Goal: Task Accomplishment & Management: Use online tool/utility

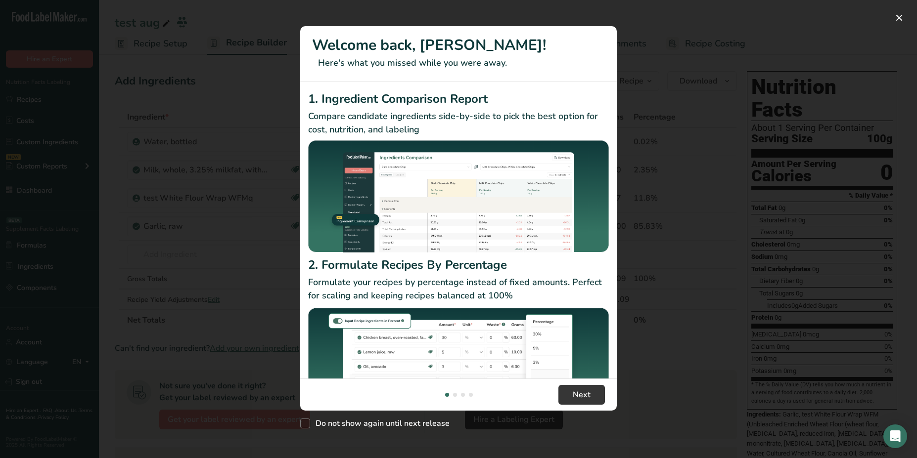
click at [241, 105] on div "New Features" at bounding box center [458, 229] width 917 height 458
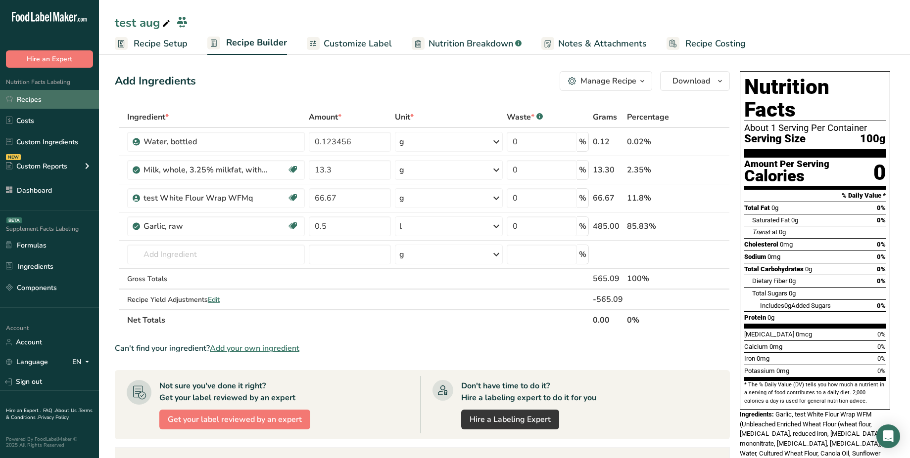
click at [35, 101] on link "Recipes" at bounding box center [49, 99] width 99 height 19
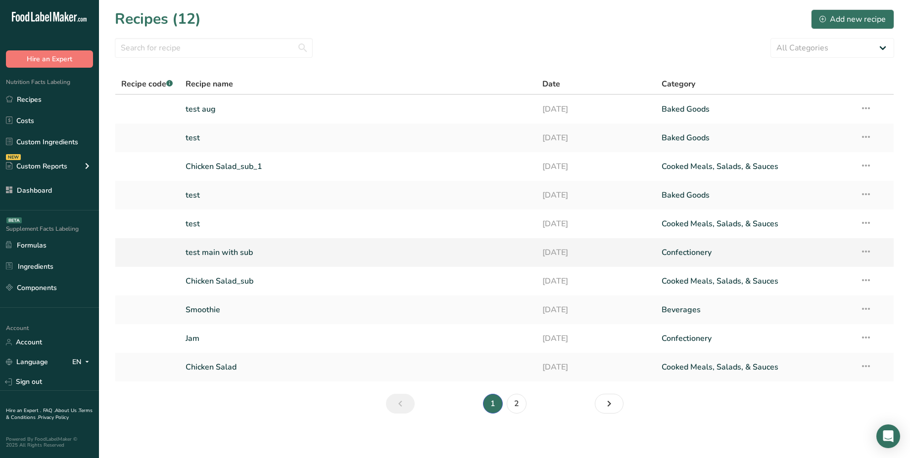
click at [253, 260] on link "test main with sub" at bounding box center [357, 252] width 345 height 21
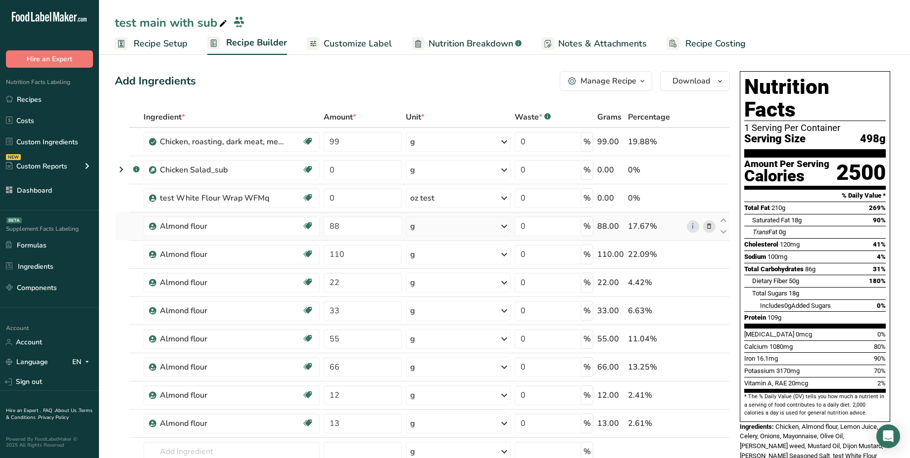
click at [709, 224] on icon at bounding box center [708, 227] width 7 height 10
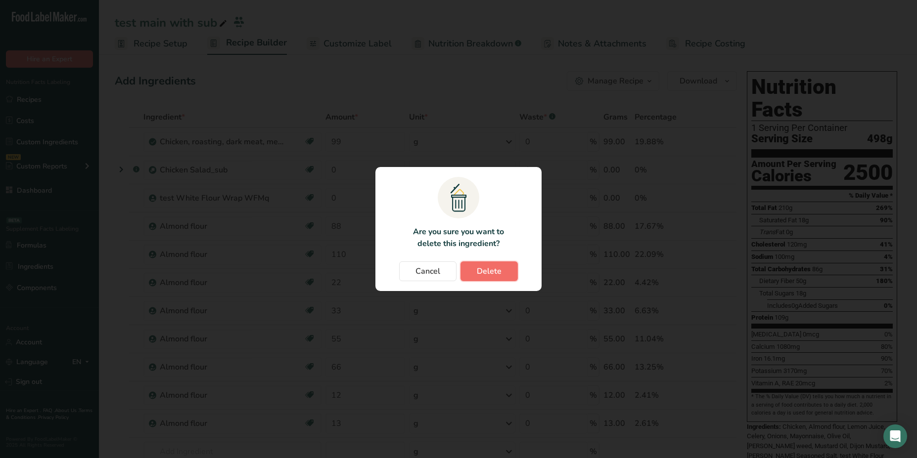
click at [490, 277] on span "Delete" at bounding box center [489, 272] width 25 height 12
type input "110"
type input "22"
type input "33"
type input "55"
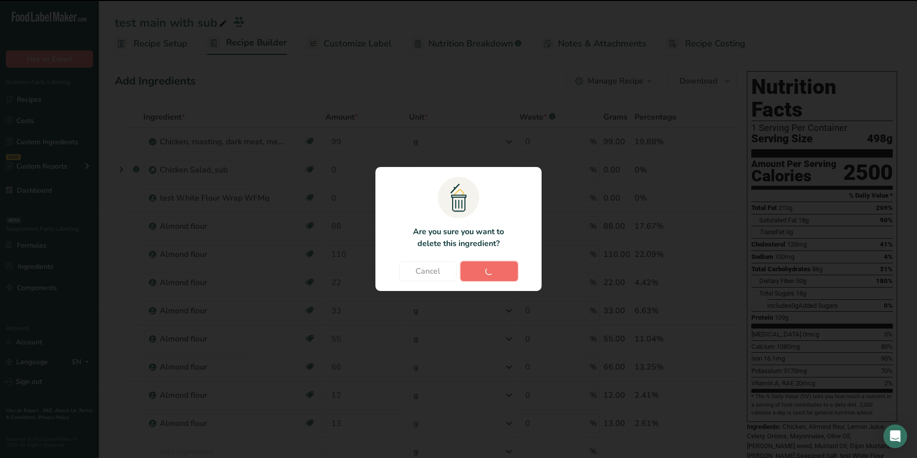
type input "66"
type input "12"
type input "13"
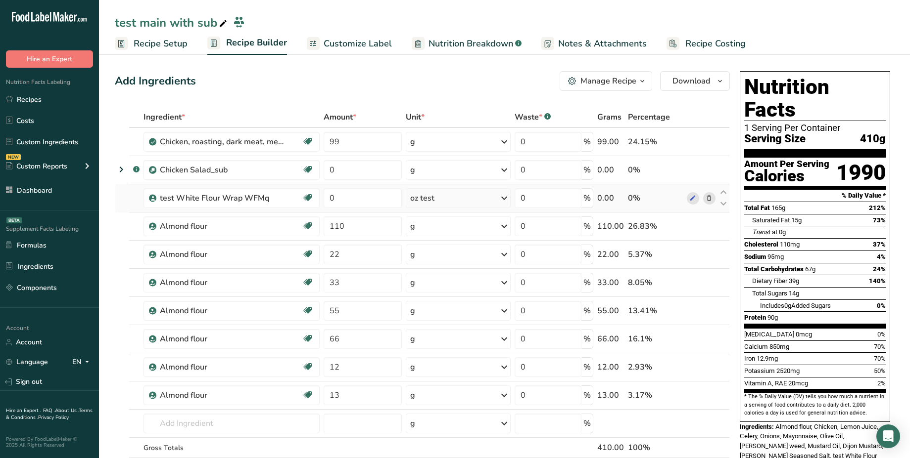
click at [710, 198] on icon at bounding box center [708, 198] width 7 height 10
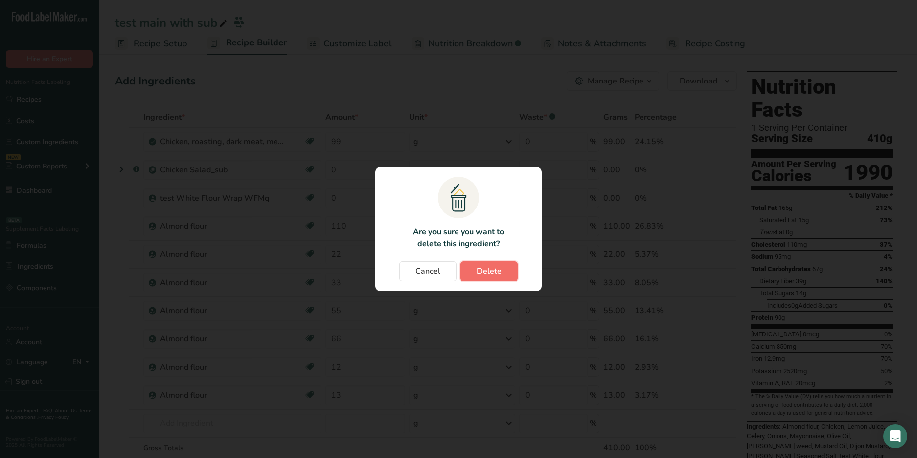
click at [503, 271] on button "Delete" at bounding box center [488, 272] width 57 height 20
type input "110"
type input "22"
type input "33"
type input "55"
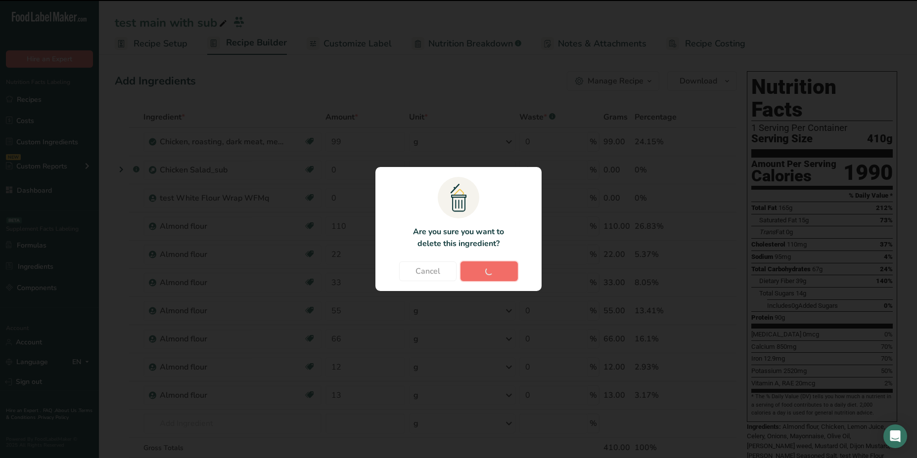
type input "66"
type input "12"
type input "13"
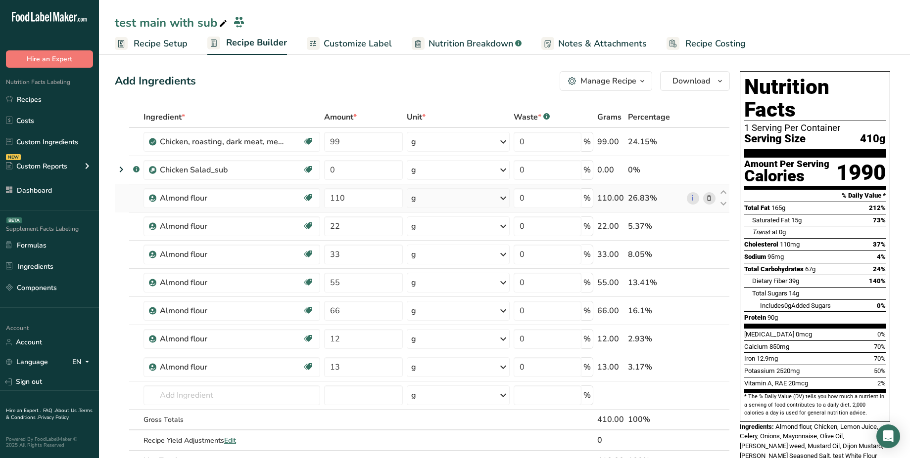
click at [711, 200] on icon at bounding box center [708, 198] width 7 height 10
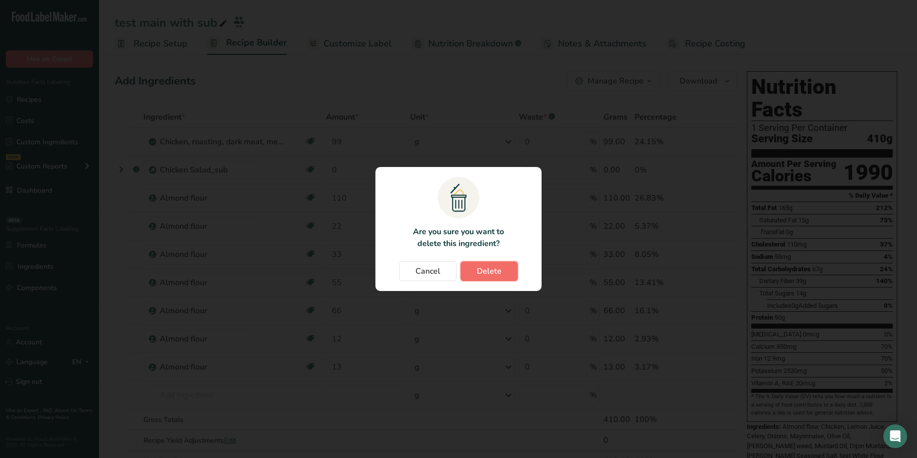
click at [500, 272] on span "Delete" at bounding box center [489, 272] width 25 height 12
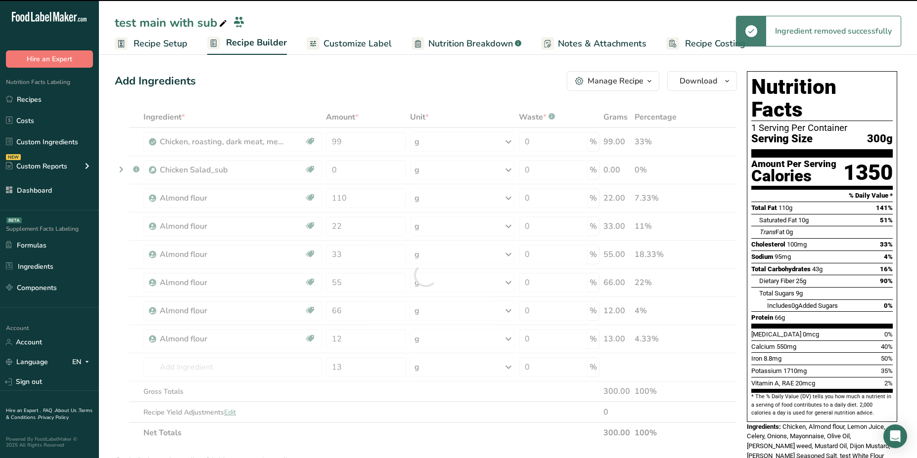
type input "22"
type input "33"
type input "55"
type input "66"
type input "12"
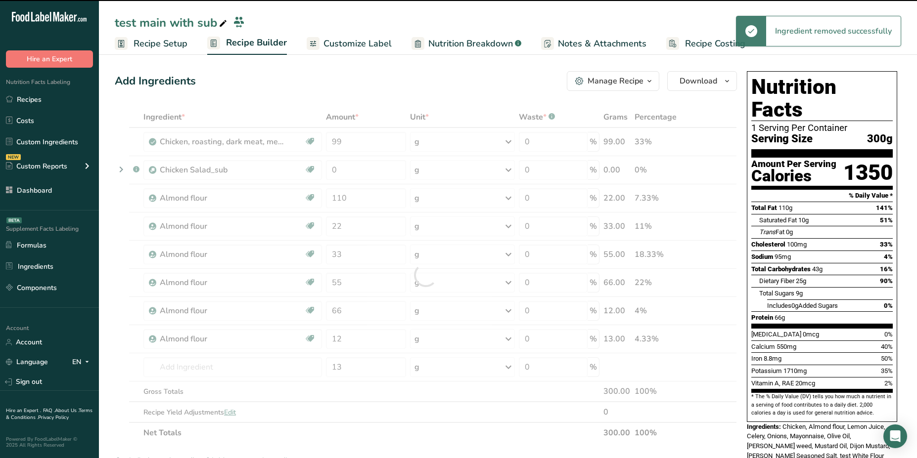
type input "13"
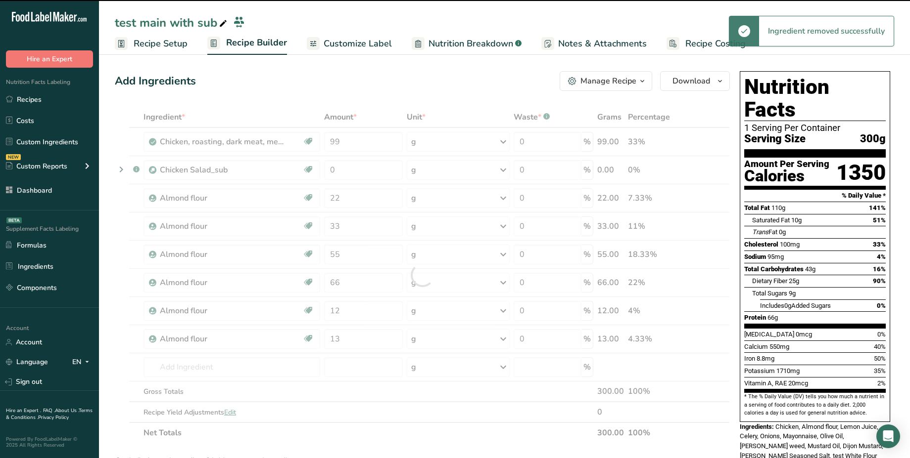
click at [123, 168] on div at bounding box center [422, 275] width 615 height 337
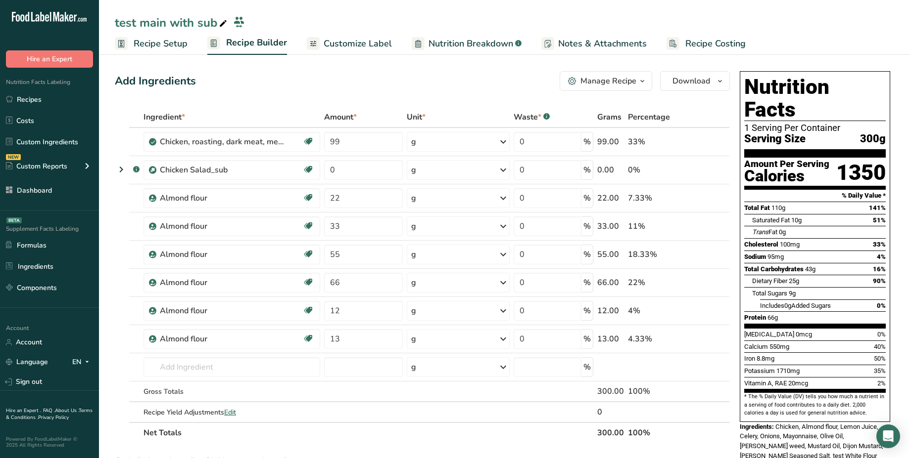
click at [123, 168] on icon at bounding box center [121, 170] width 12 height 18
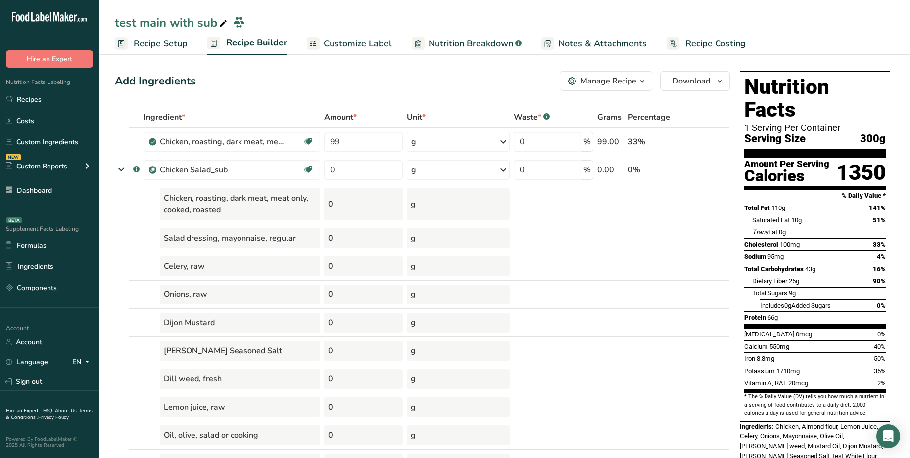
click at [123, 168] on icon at bounding box center [121, 170] width 18 height 12
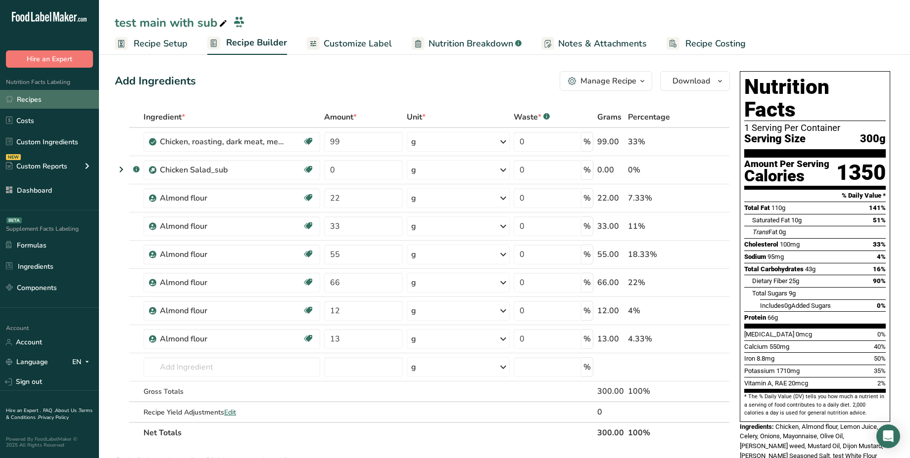
click at [37, 105] on link "Recipes" at bounding box center [49, 99] width 99 height 19
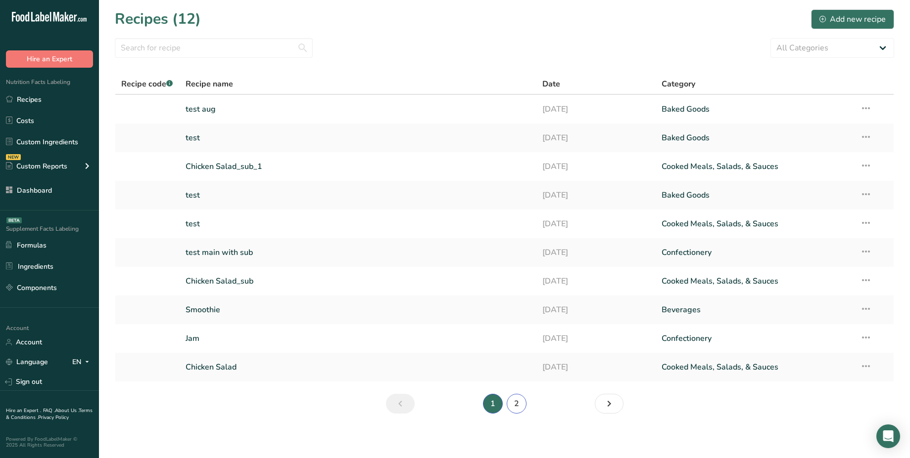
click at [518, 409] on link "2" at bounding box center [516, 404] width 20 height 20
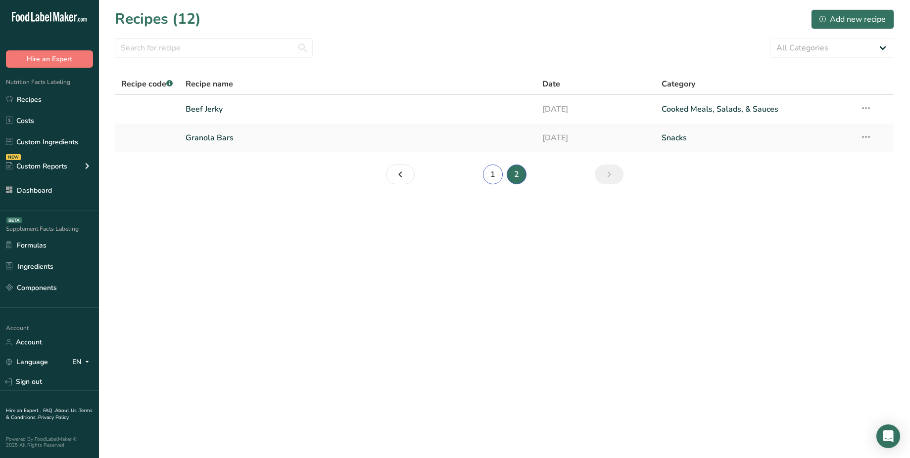
click at [489, 179] on link "1" at bounding box center [493, 175] width 20 height 20
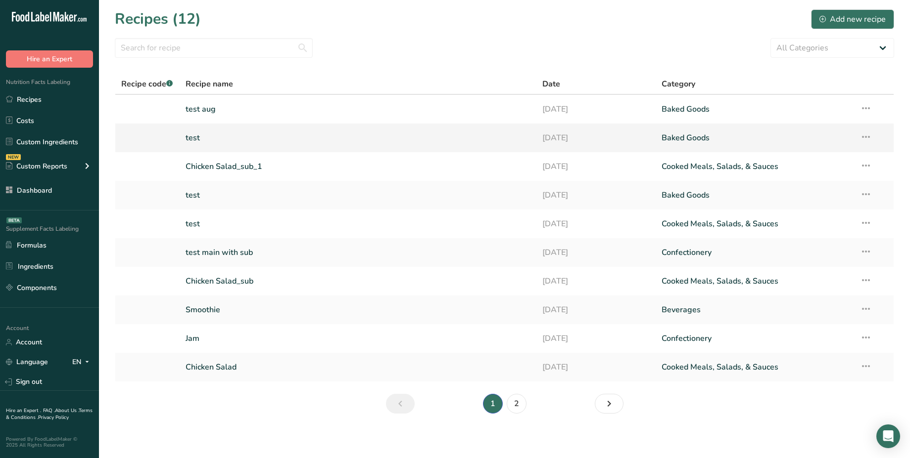
click at [213, 141] on link "test" at bounding box center [357, 138] width 345 height 21
click at [52, 139] on link "Custom Ingredients" at bounding box center [49, 142] width 99 height 19
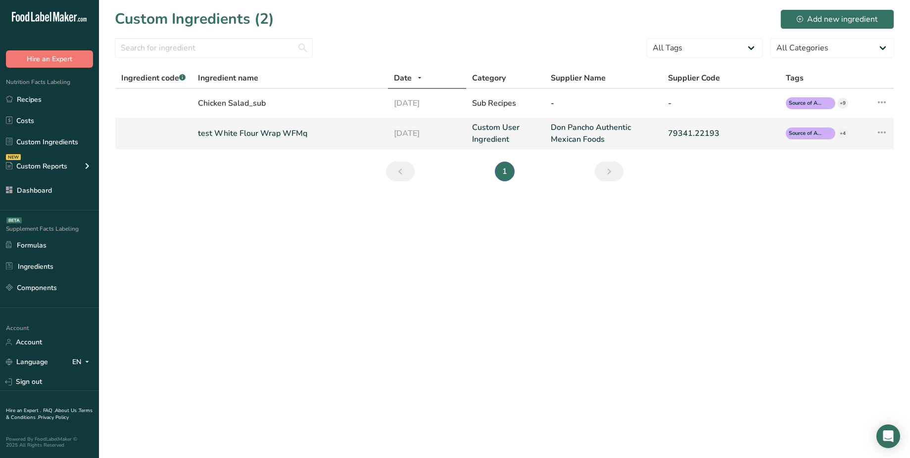
click at [257, 137] on link "test White Flour Wrap WFMq" at bounding box center [290, 134] width 184 height 12
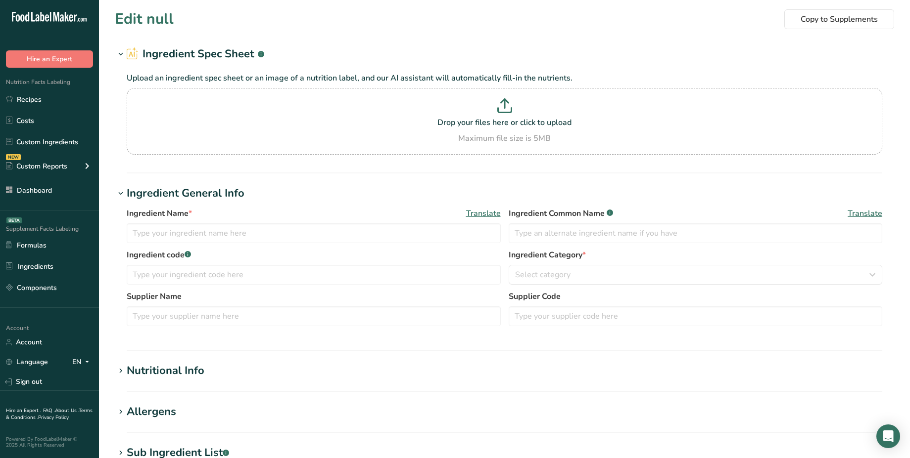
type input "test White Flour Wrap WFMq"
type input "test White Flour Wrap WFM"
type input "Don Pancho Authentic Mexican Foods"
type input "79341.22193"
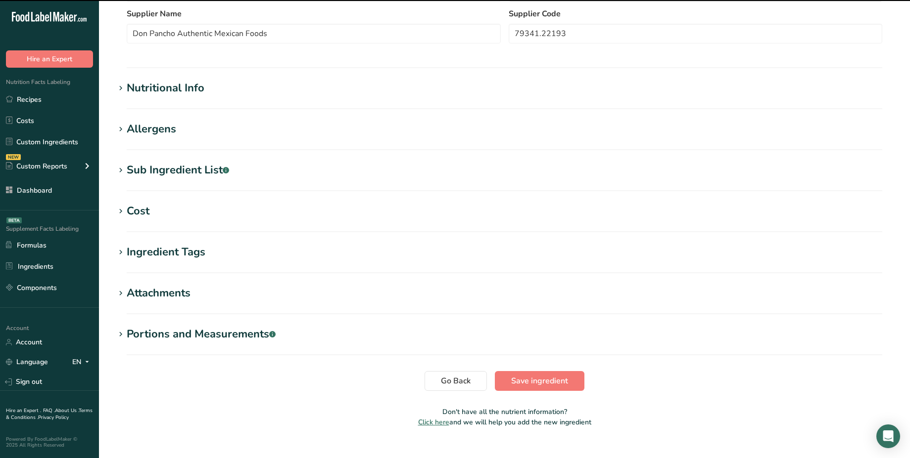
scroll to position [296, 0]
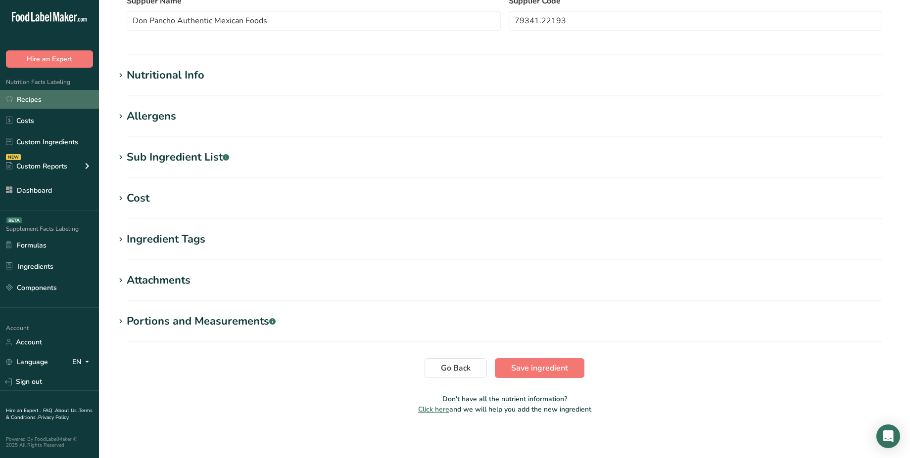
click at [42, 102] on link "Recipes" at bounding box center [49, 99] width 99 height 19
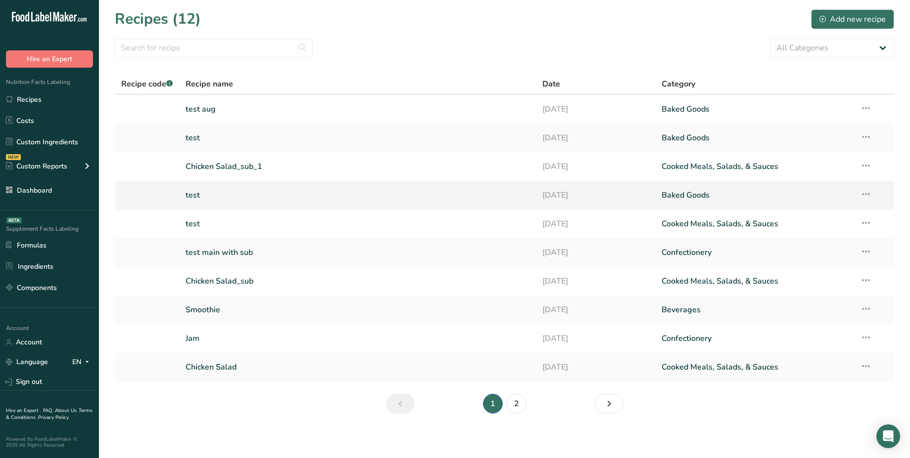
click at [214, 194] on link "test" at bounding box center [357, 195] width 345 height 21
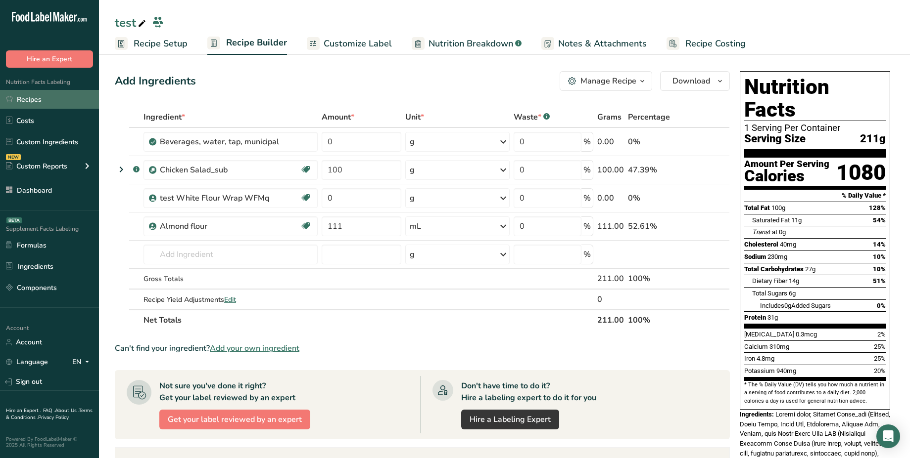
click at [51, 103] on link "Recipes" at bounding box center [49, 99] width 99 height 19
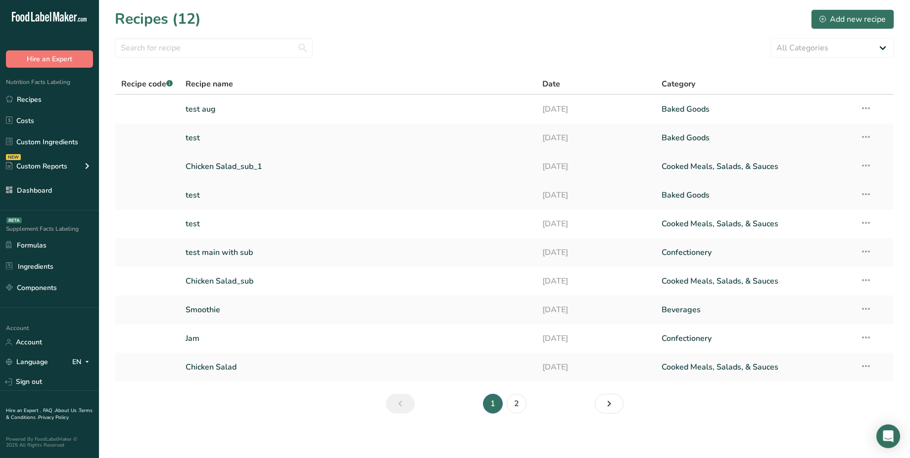
click at [262, 163] on link "Chicken Salad_sub_1" at bounding box center [357, 166] width 345 height 21
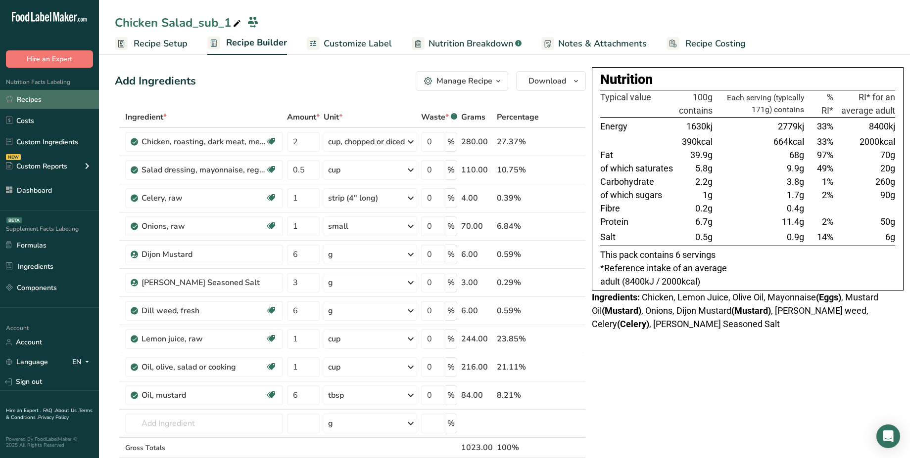
click at [53, 99] on link "Recipes" at bounding box center [49, 99] width 99 height 19
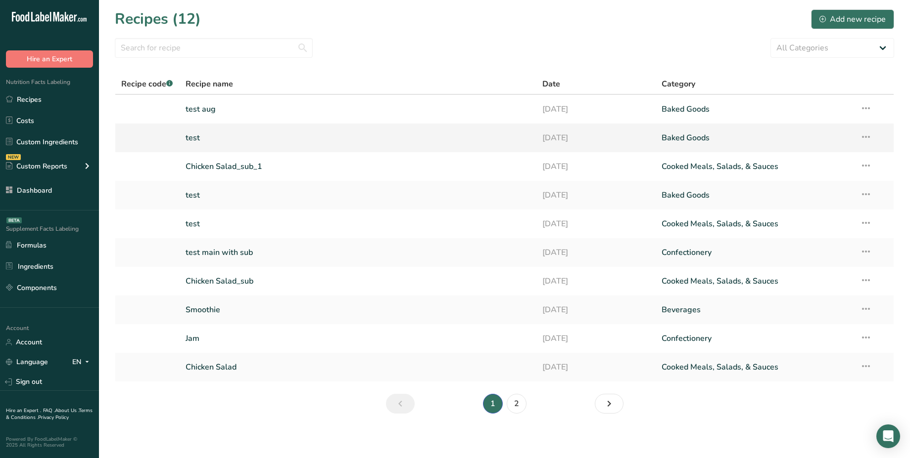
click at [187, 138] on link "test" at bounding box center [357, 138] width 345 height 21
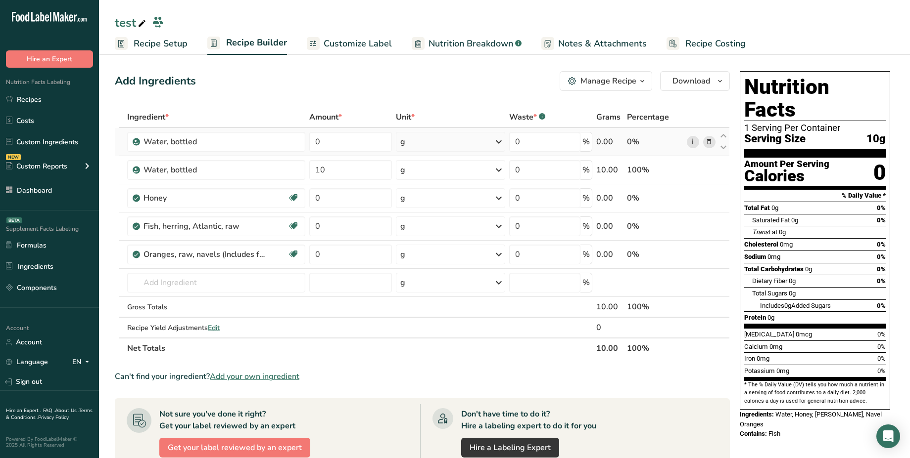
click at [696, 140] on link "i" at bounding box center [692, 142] width 12 height 12
click at [709, 141] on icon at bounding box center [708, 142] width 7 height 10
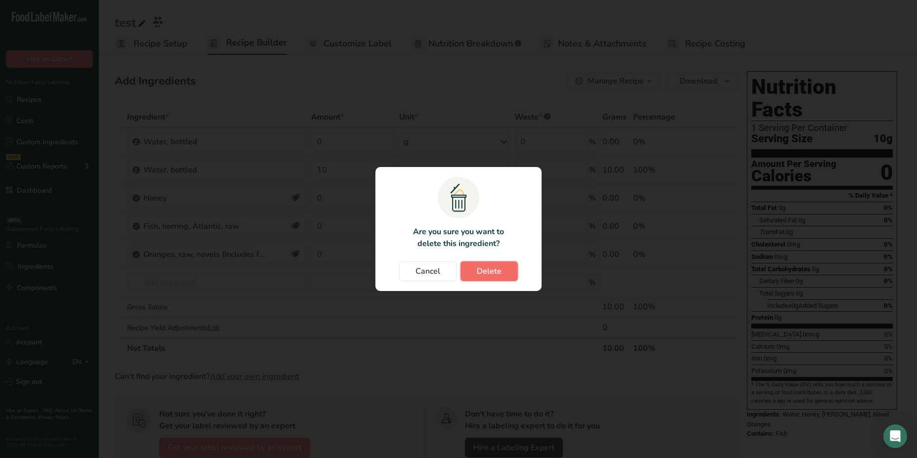
click at [510, 264] on button "Delete" at bounding box center [488, 272] width 57 height 20
type input "10"
type input "0"
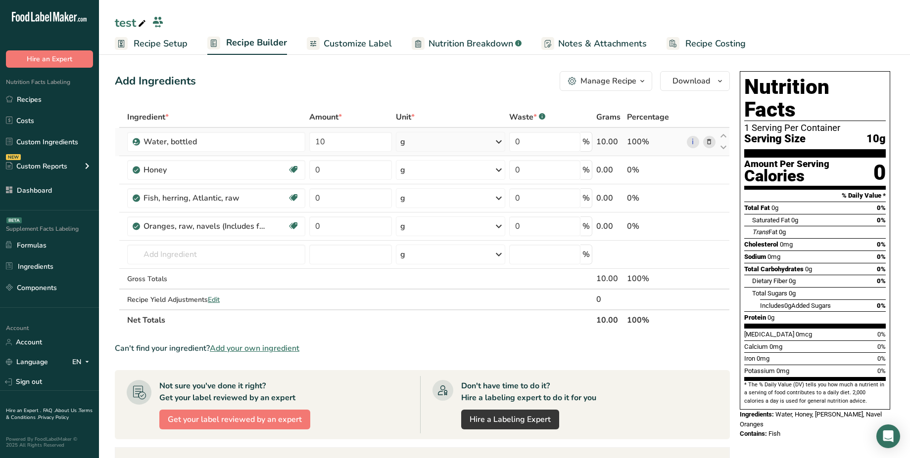
click at [704, 141] on span at bounding box center [709, 142] width 12 height 12
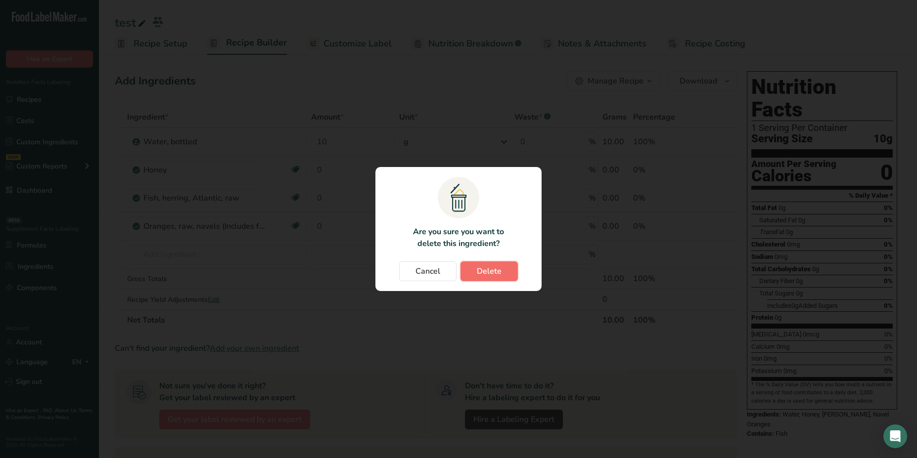
click at [510, 273] on button "Delete" at bounding box center [488, 272] width 57 height 20
type input "0"
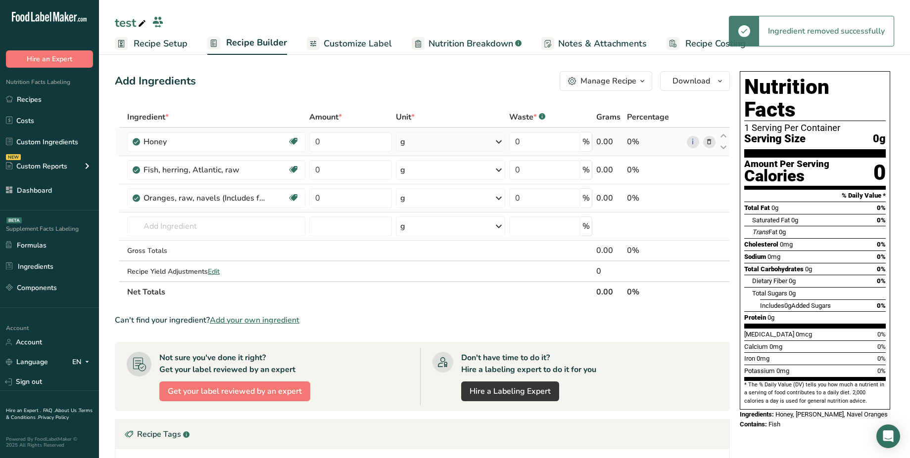
click at [708, 140] on icon at bounding box center [708, 142] width 7 height 10
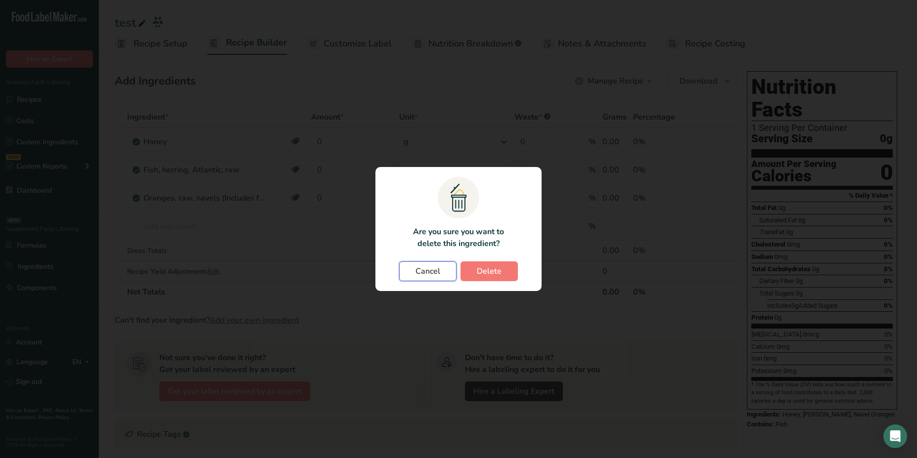
click at [436, 273] on span "Cancel" at bounding box center [427, 272] width 25 height 12
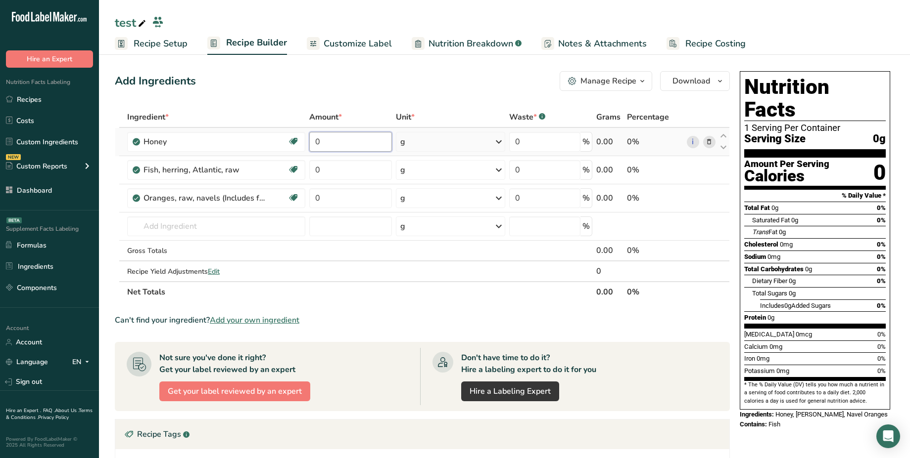
click at [332, 142] on input "0" at bounding box center [350, 142] width 83 height 20
type input "1"
type input "100"
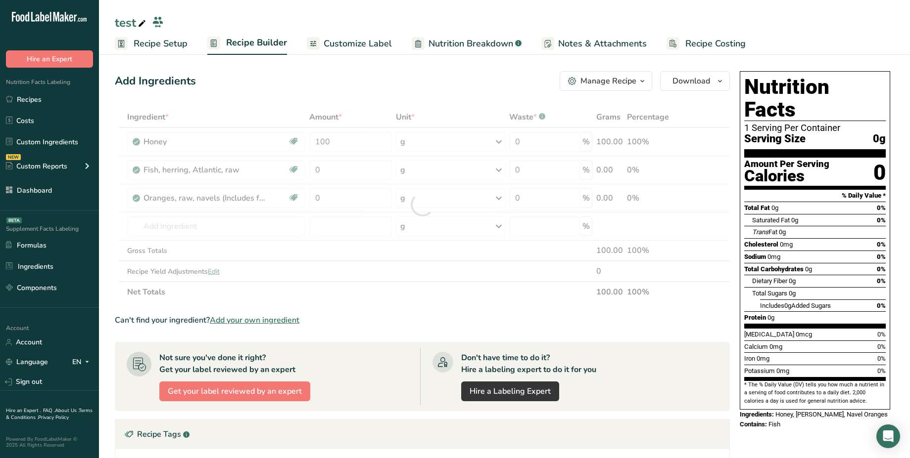
click at [494, 94] on div "Add Ingredients Manage Recipe Delete Recipe Duplicate Recipe Scale Recipe Save …" at bounding box center [425, 360] width 621 height 586
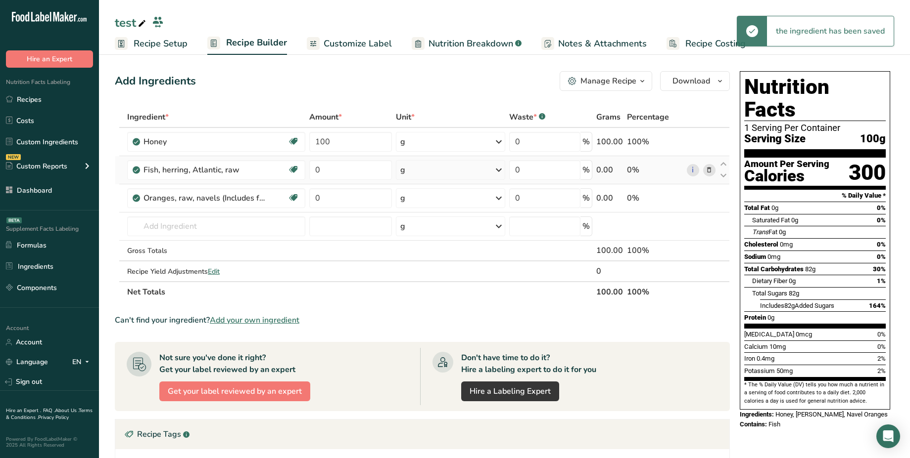
click at [708, 173] on icon at bounding box center [708, 170] width 7 height 10
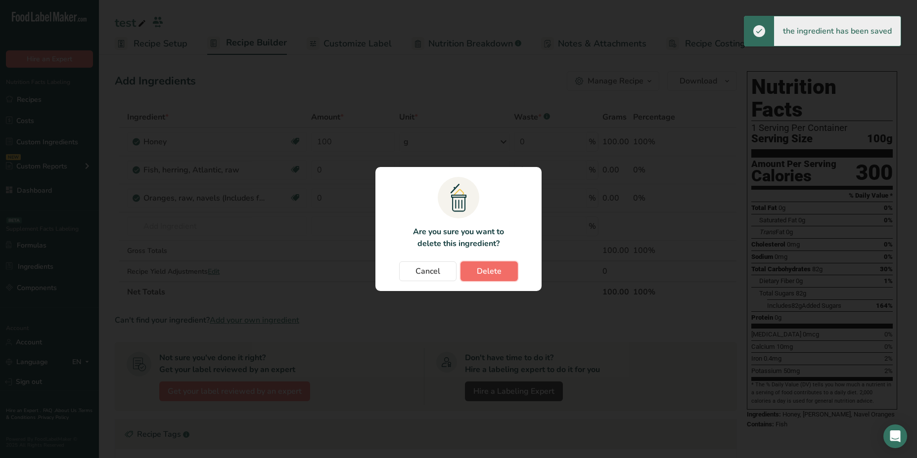
click at [490, 274] on span "Delete" at bounding box center [489, 272] width 25 height 12
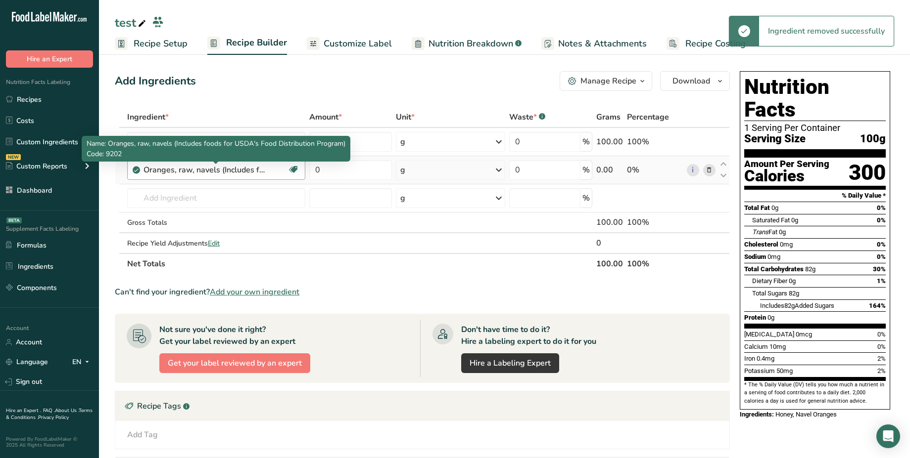
click at [249, 172] on div "Oranges, raw, navels (Includes foods for USDA's Food Distribution Program)" at bounding box center [205, 170] width 124 height 12
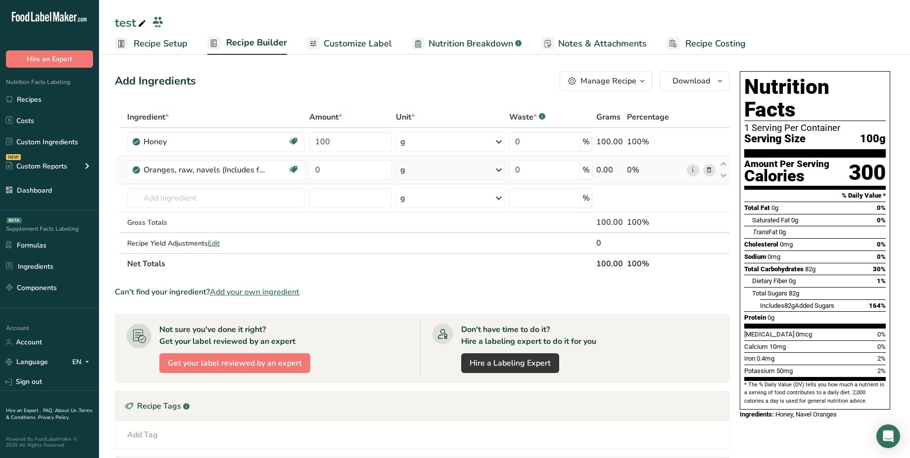
click at [712, 172] on span at bounding box center [709, 170] width 12 height 12
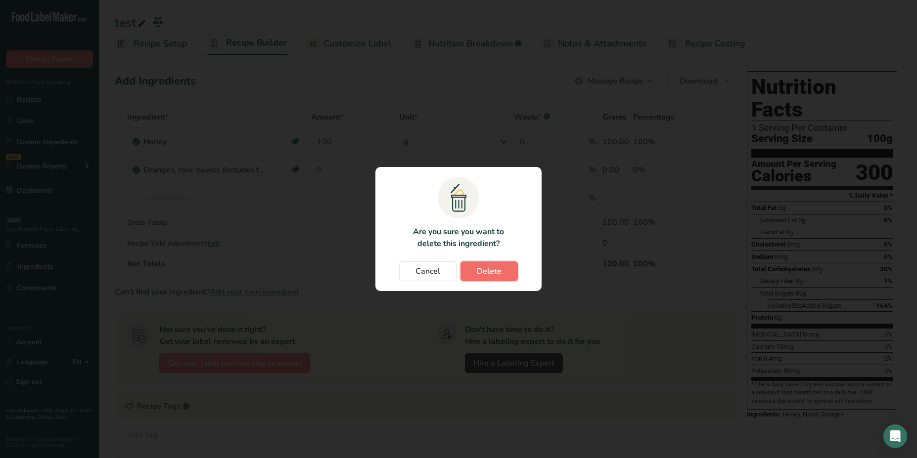
click at [491, 280] on button "Delete" at bounding box center [488, 272] width 57 height 20
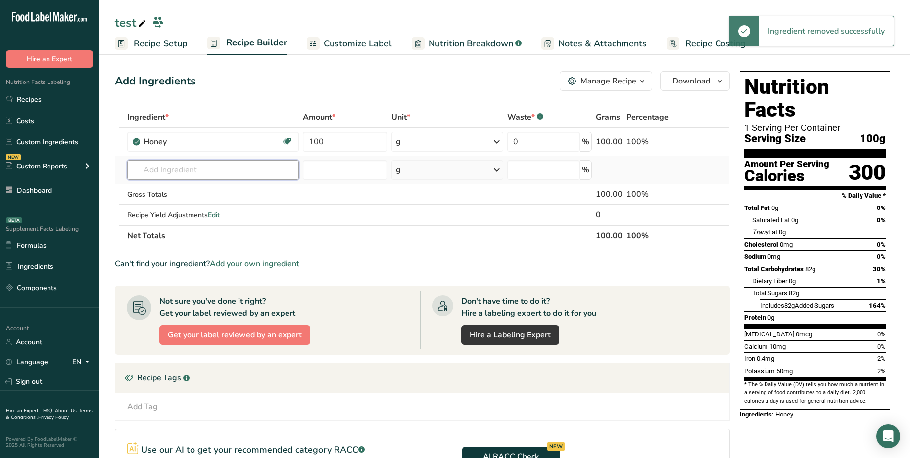
click at [160, 169] on input "text" at bounding box center [213, 170] width 172 height 20
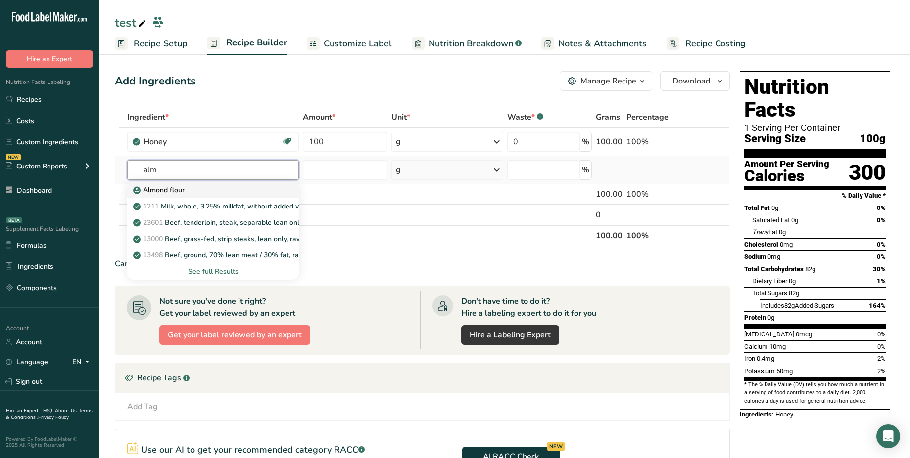
type input "alm"
click at [187, 185] on div "Almond flour" at bounding box center [205, 190] width 140 height 10
type input "Almond flour"
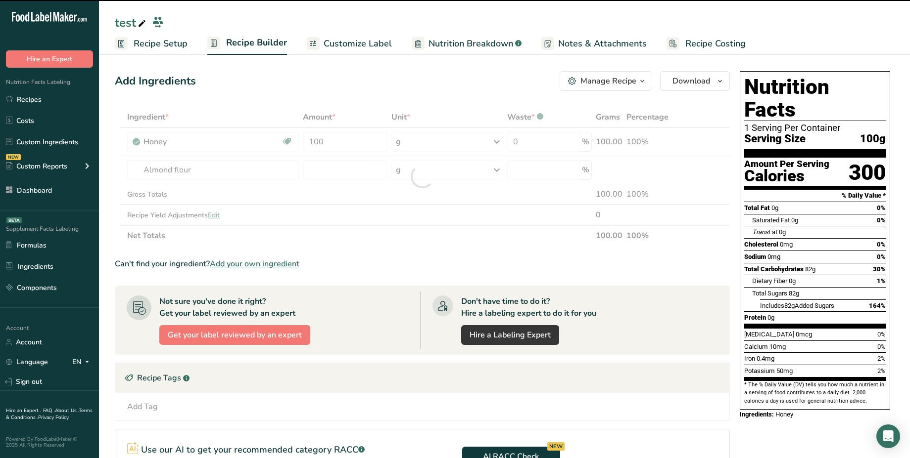
type input "0"
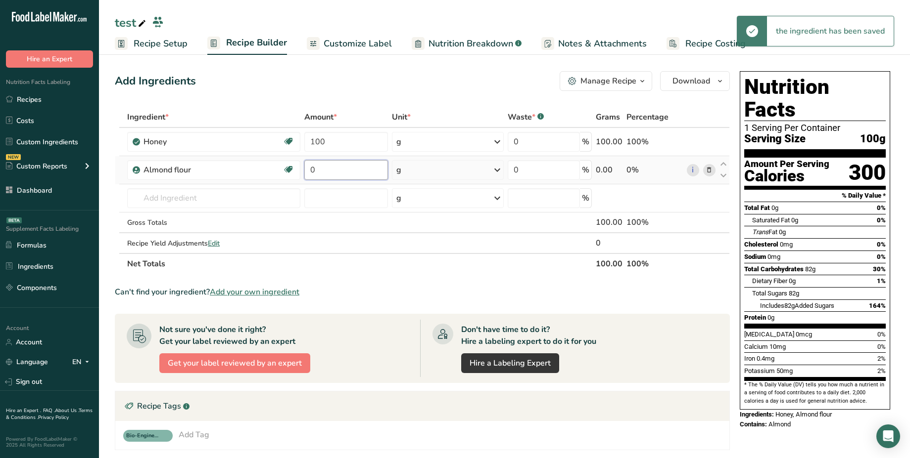
click at [359, 170] on input "0" at bounding box center [346, 170] width 84 height 20
type input "100"
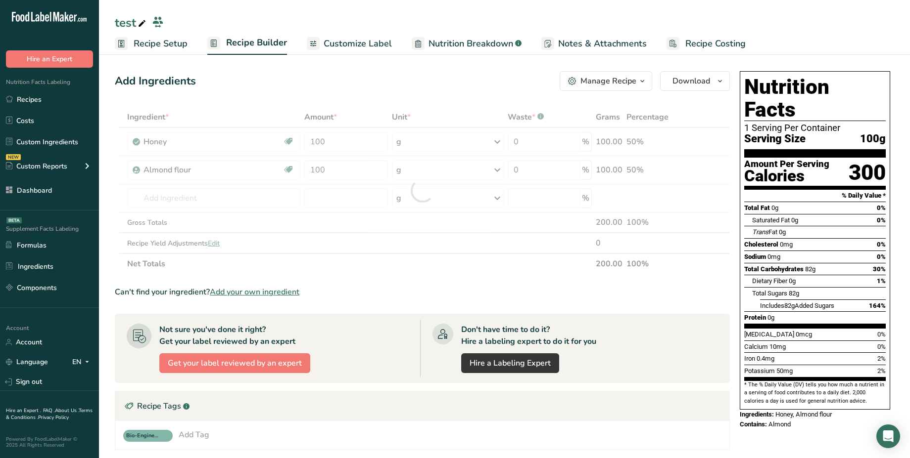
click at [319, 77] on div "Add Ingredients Manage Recipe Delete Recipe Duplicate Recipe Scale Recipe Save …" at bounding box center [422, 81] width 615 height 20
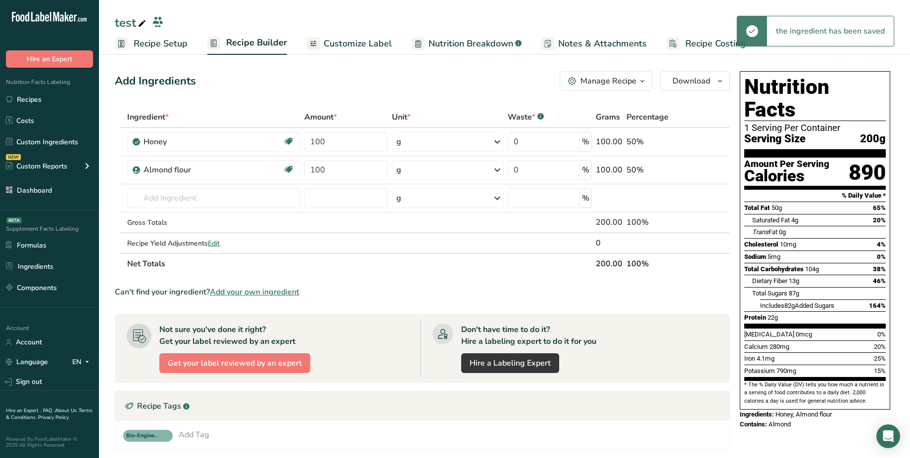
click at [128, 22] on div "test" at bounding box center [131, 23] width 33 height 18
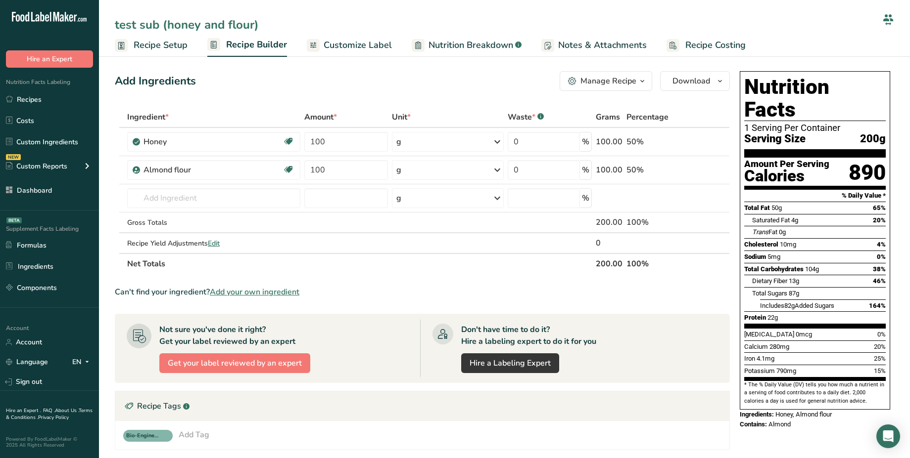
type input "test sub (honey and flour)"
click at [229, 78] on div "Add Ingredients Manage Recipe Delete Recipe Duplicate Recipe Scale Recipe Save …" at bounding box center [422, 81] width 615 height 20
click at [623, 78] on div "Manage Recipe" at bounding box center [608, 81] width 56 height 12
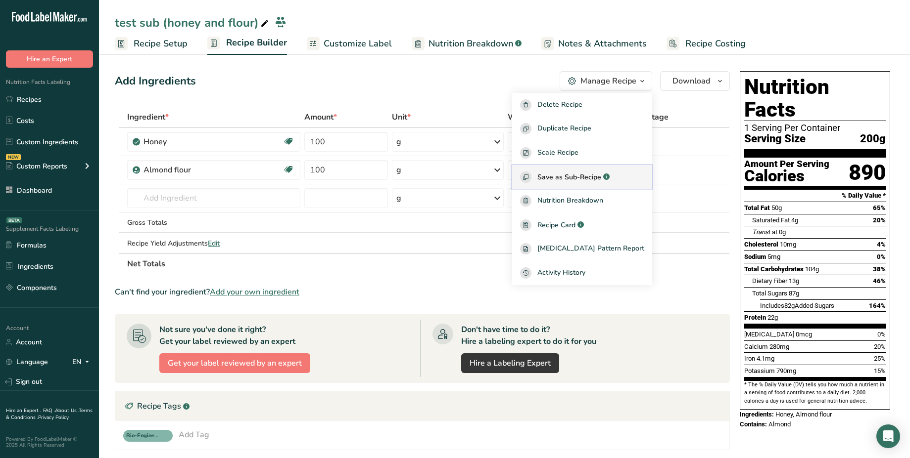
click at [601, 173] on span "Save as Sub-Recipe" at bounding box center [569, 177] width 64 height 10
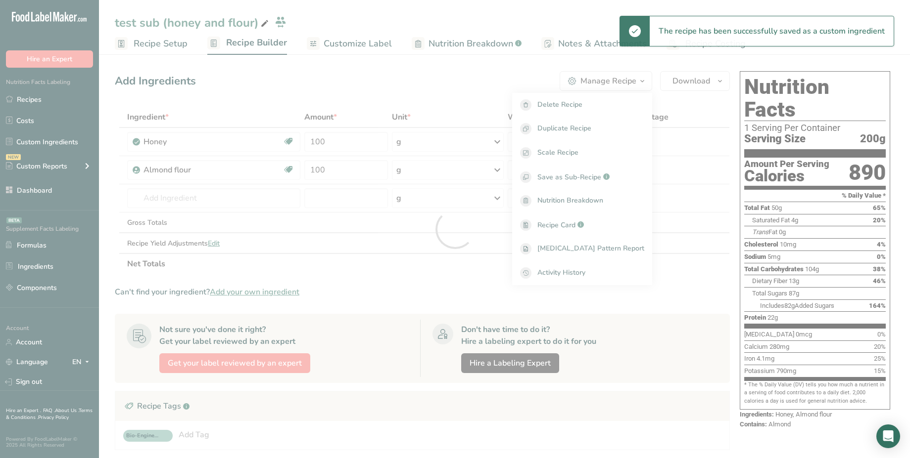
select select "30"
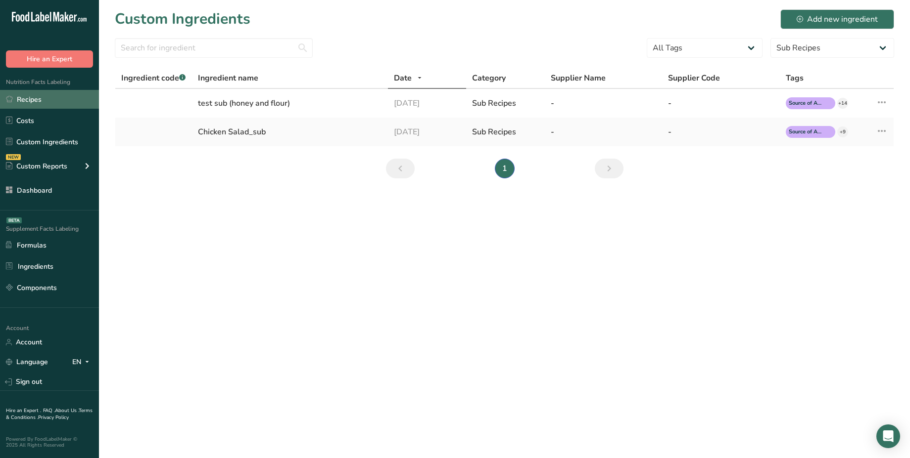
click at [49, 103] on link "Recipes" at bounding box center [49, 99] width 99 height 19
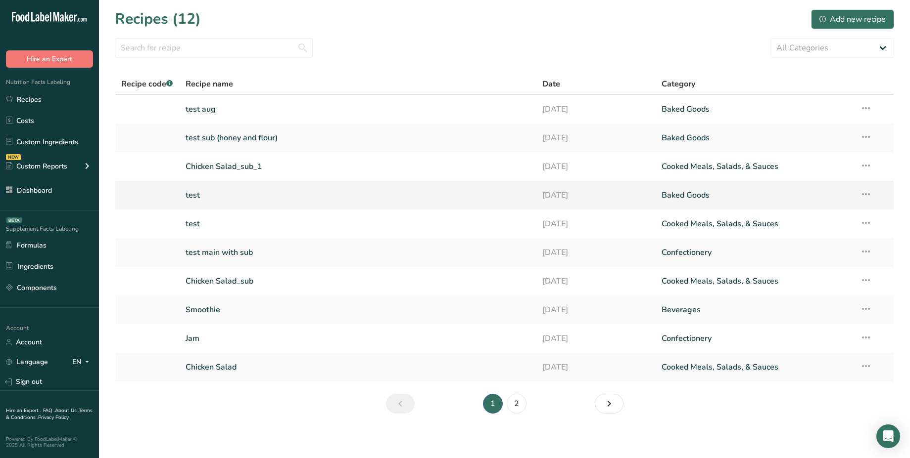
click at [242, 191] on link "test" at bounding box center [357, 195] width 345 height 21
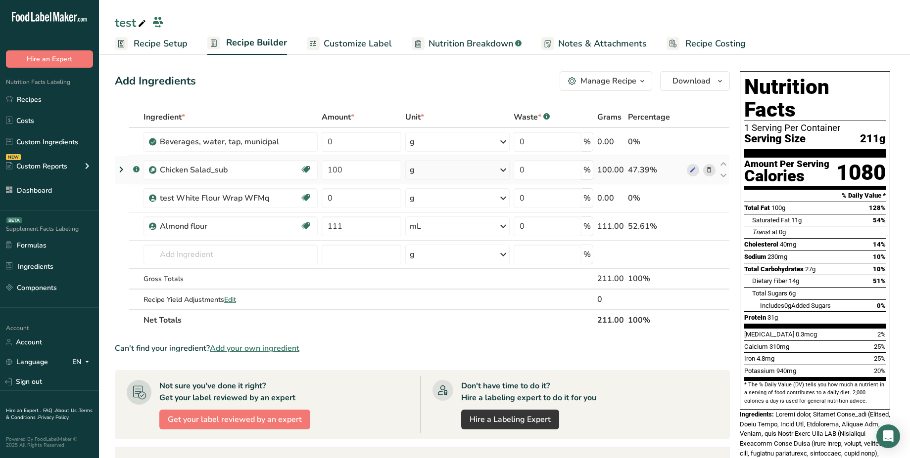
click at [712, 169] on span at bounding box center [709, 170] width 12 height 12
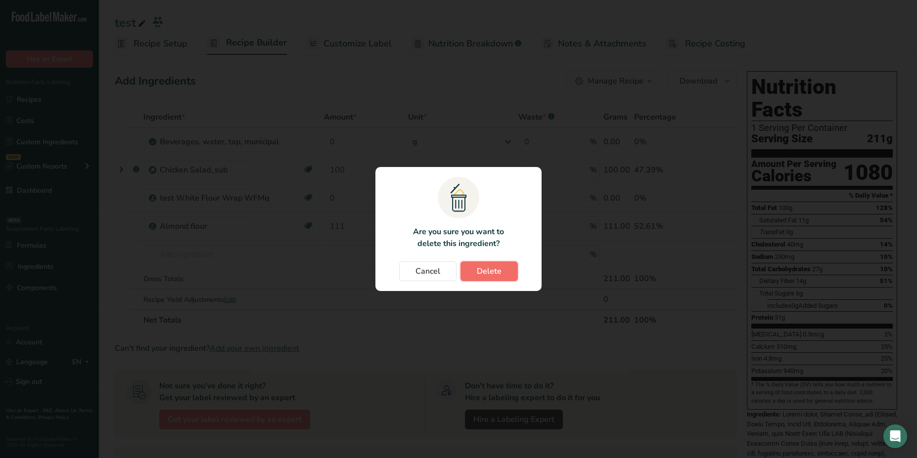
click at [492, 275] on span "Delete" at bounding box center [489, 272] width 25 height 12
type input "0"
type input "111"
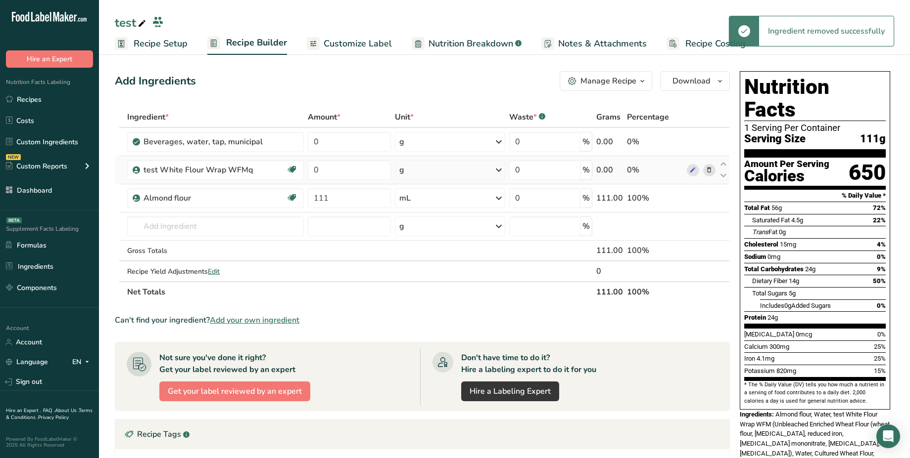
click at [706, 169] on icon at bounding box center [708, 170] width 7 height 10
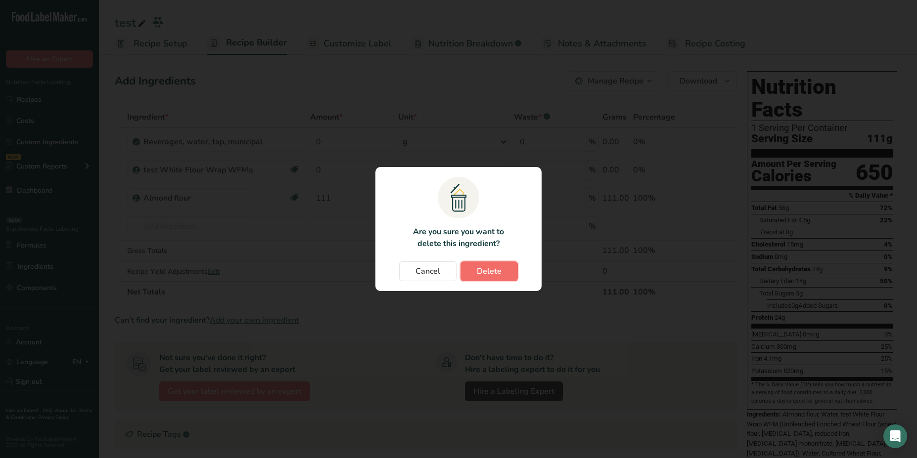
click at [481, 268] on span "Delete" at bounding box center [489, 272] width 25 height 12
type input "111"
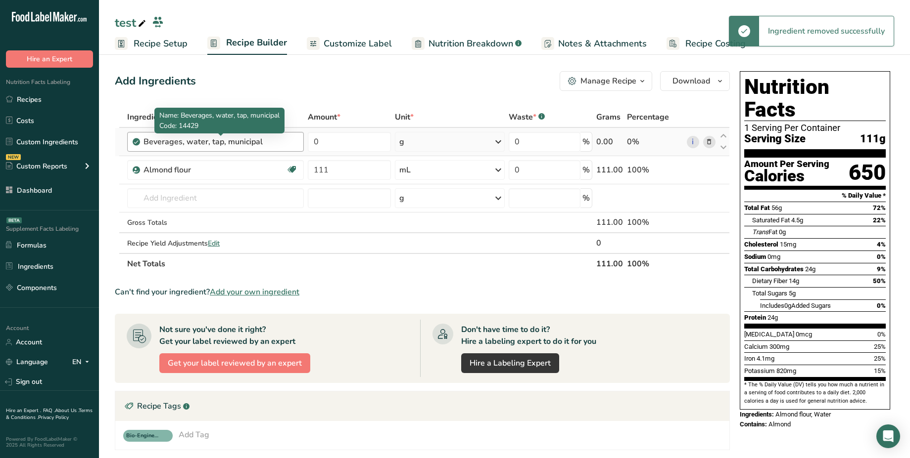
click at [193, 137] on div "Beverages, water, tap, municipal" at bounding box center [205, 142] width 124 height 12
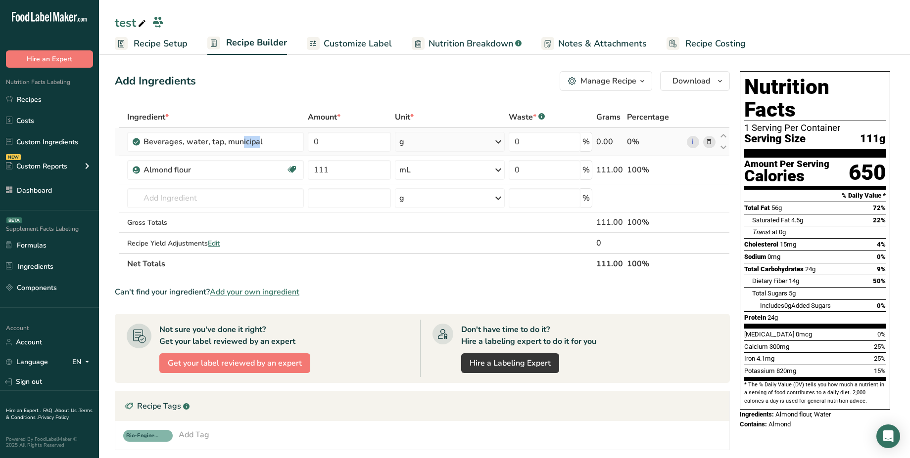
click at [712, 143] on icon at bounding box center [708, 142] width 7 height 10
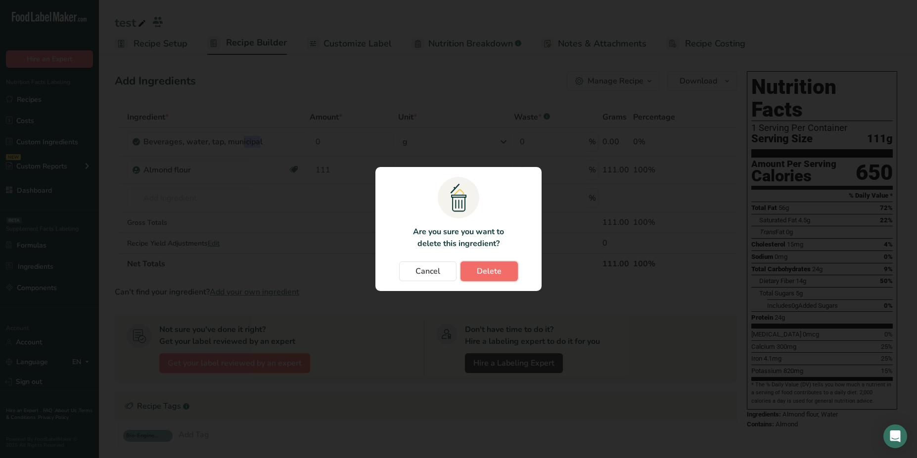
click at [485, 279] on button "Delete" at bounding box center [488, 272] width 57 height 20
type input "111"
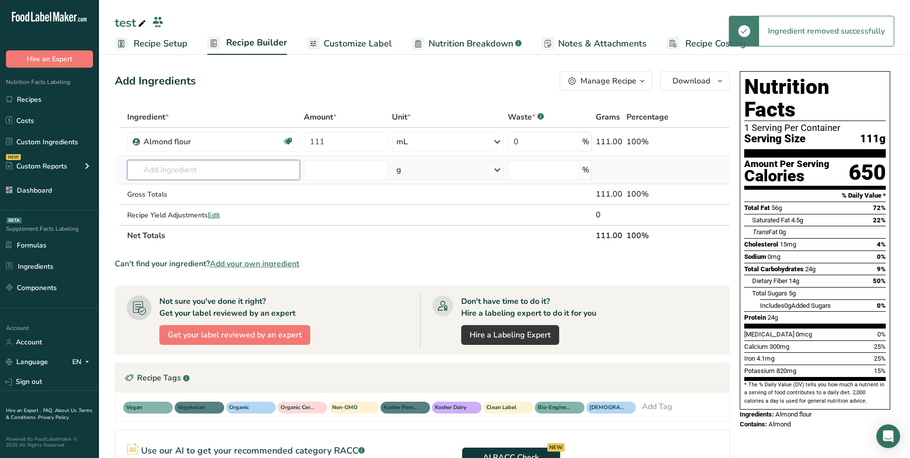
click at [185, 167] on input "text" at bounding box center [213, 170] width 173 height 20
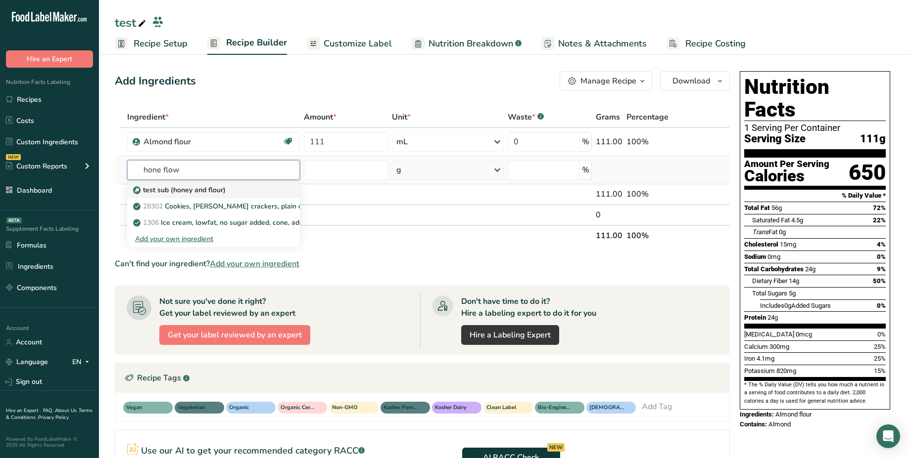
type input "hone flow"
click at [207, 186] on p "test sub (honey and flour)" at bounding box center [180, 190] width 91 height 10
type input "test sub (honey and flour)"
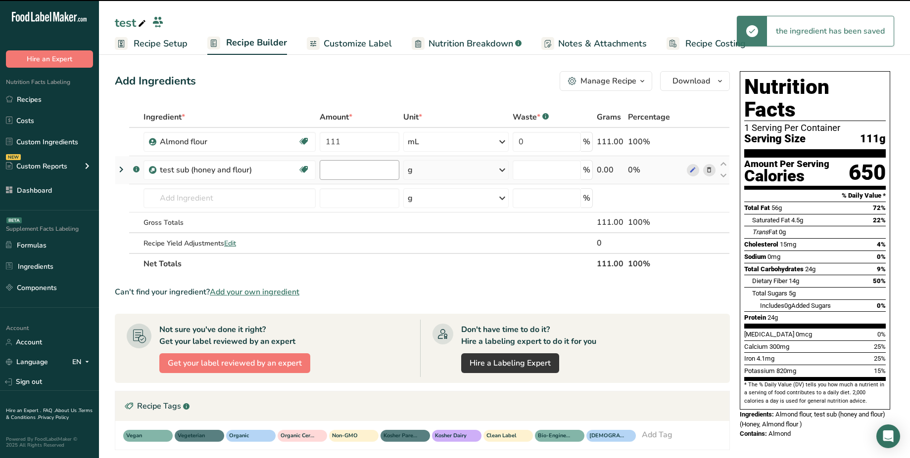
type input "0"
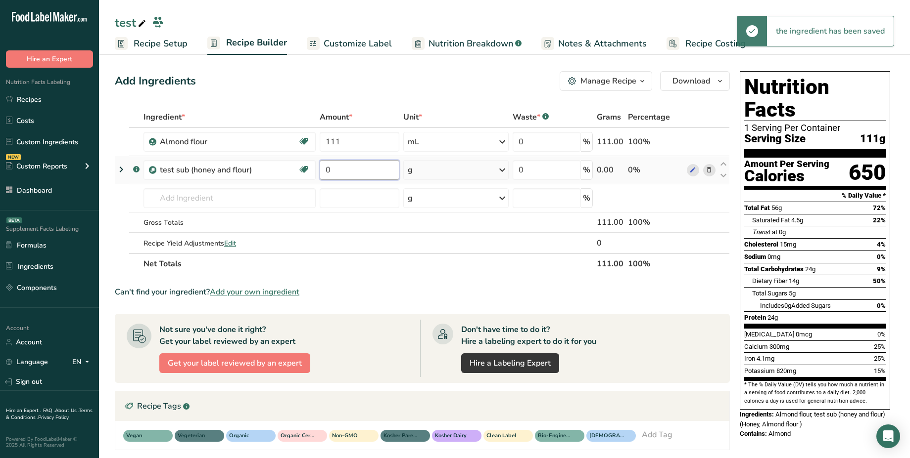
click at [336, 168] on input "0" at bounding box center [359, 170] width 80 height 20
type input "100"
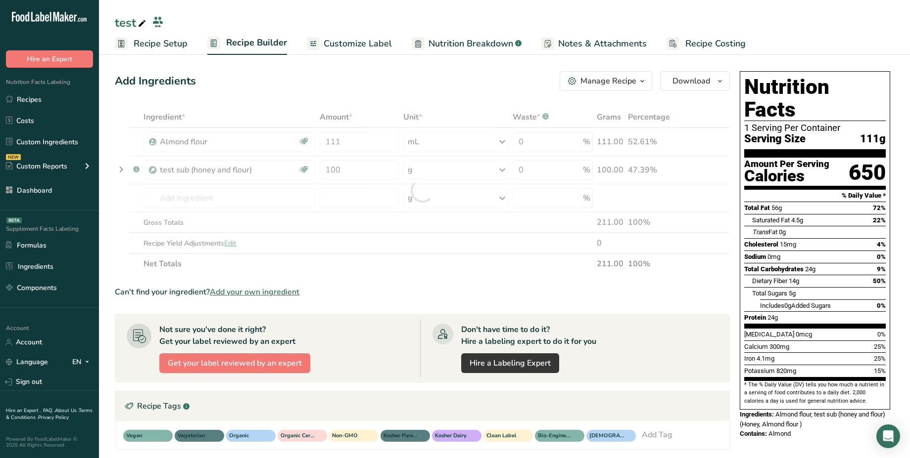
click at [284, 91] on div "Add Ingredients Manage Recipe Delete Recipe Duplicate Recipe Scale Recipe Save …" at bounding box center [425, 356] width 621 height 579
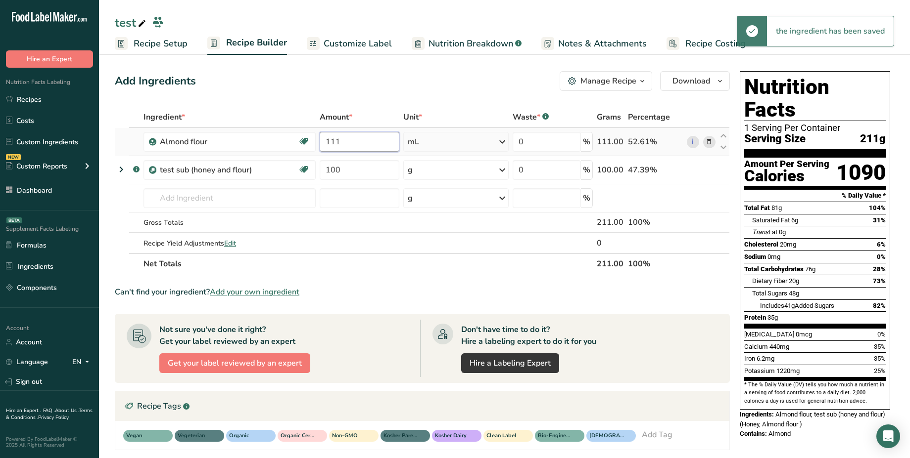
click at [368, 135] on input "111" at bounding box center [359, 142] width 80 height 20
click at [355, 138] on input "111" at bounding box center [359, 142] width 80 height 20
type input "100"
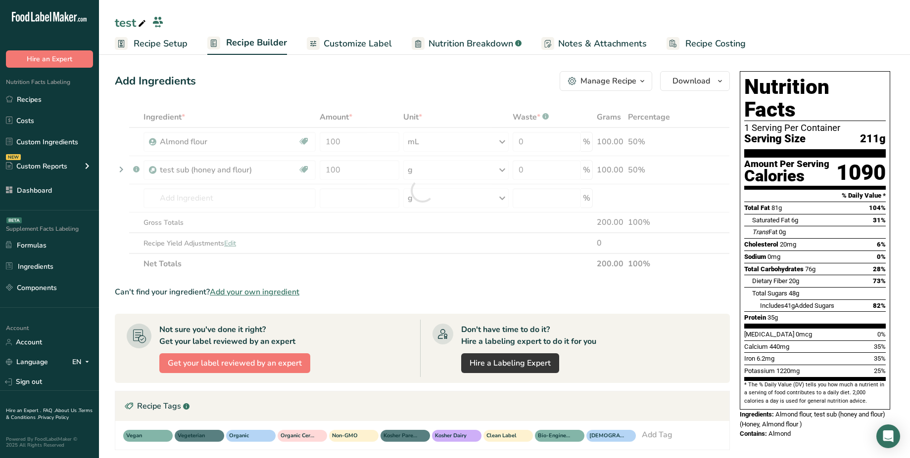
click at [299, 83] on div "Add Ingredients Manage Recipe Delete Recipe Duplicate Recipe Scale Recipe Save …" at bounding box center [422, 81] width 615 height 20
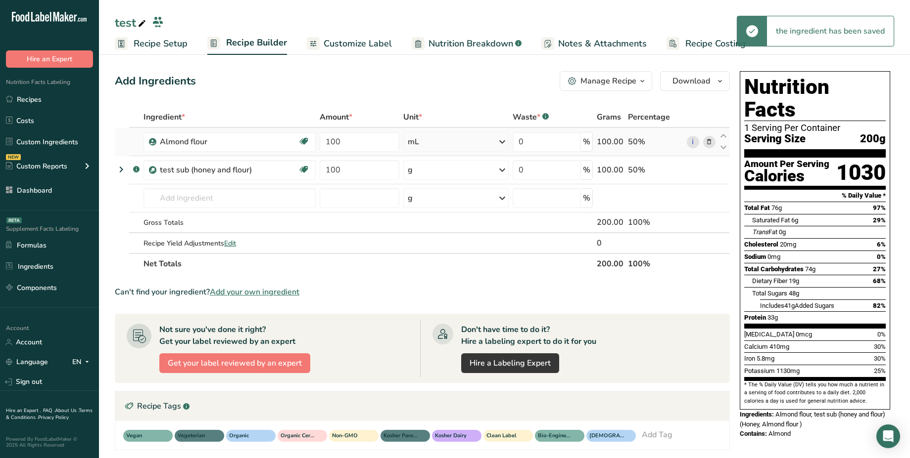
click at [443, 142] on div "mL" at bounding box center [455, 142] width 105 height 20
click at [446, 181] on div "g" at bounding box center [450, 179] width 83 height 14
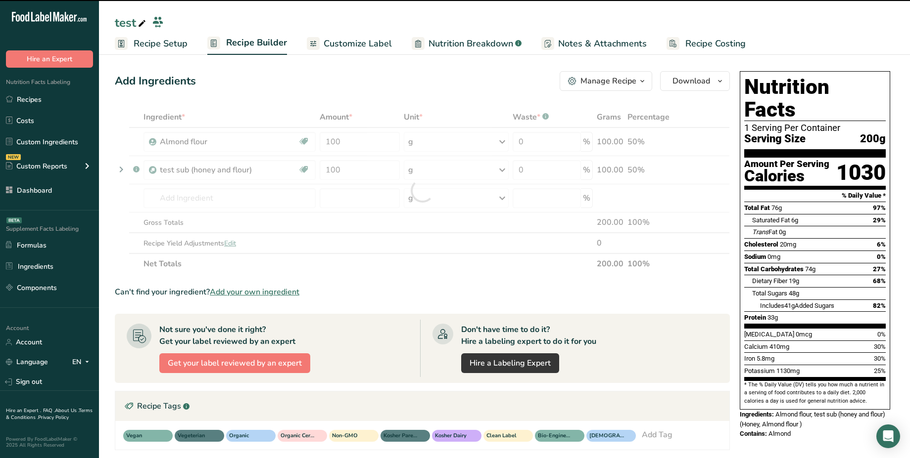
click at [413, 90] on div "Add Ingredients Manage Recipe Delete Recipe Duplicate Recipe Scale Recipe Save …" at bounding box center [422, 81] width 615 height 20
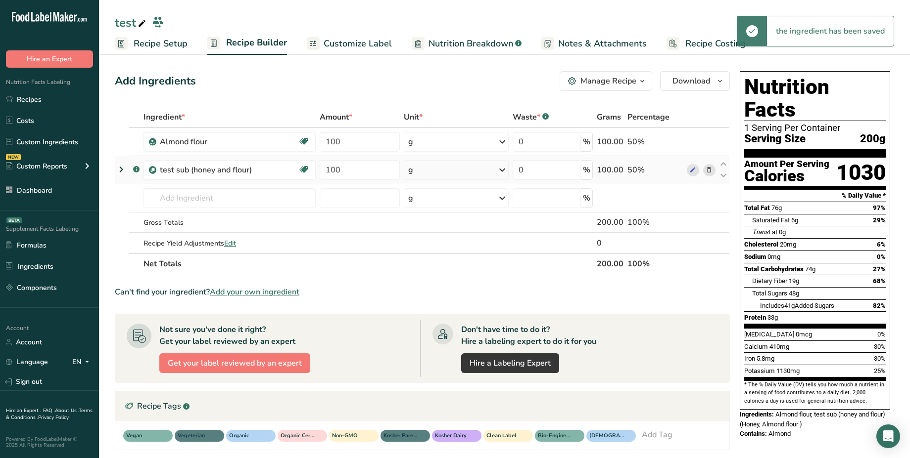
click at [123, 169] on icon at bounding box center [121, 170] width 12 height 18
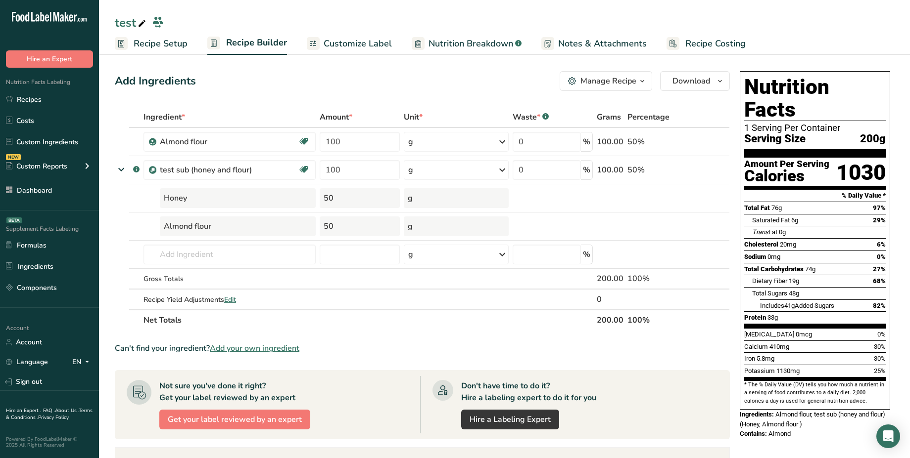
click at [321, 95] on div "Add Ingredients Manage Recipe Delete Recipe Duplicate Recipe Scale Recipe Save …" at bounding box center [425, 385] width 621 height 636
click at [461, 43] on span "Nutrition Breakdown" at bounding box center [470, 43] width 85 height 13
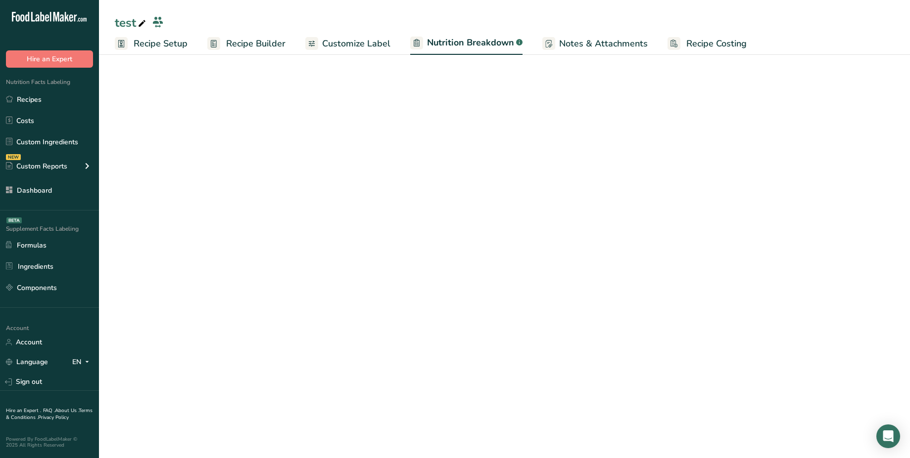
select select "Calories"
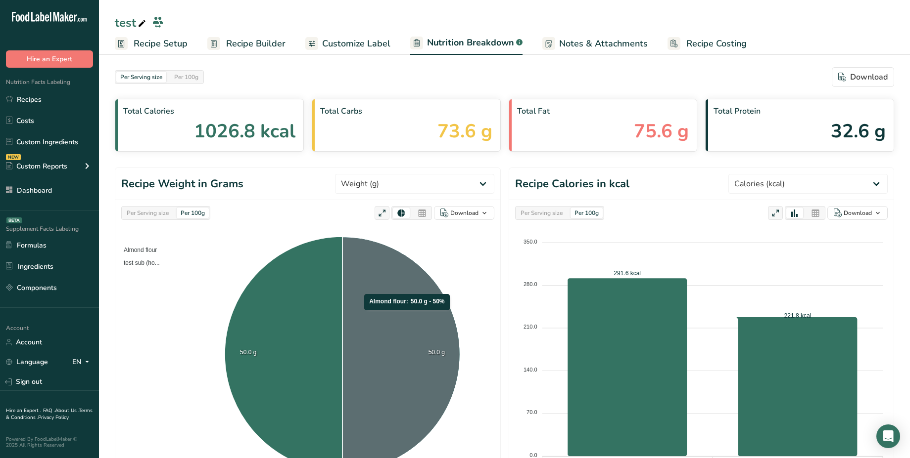
scroll to position [300, 0]
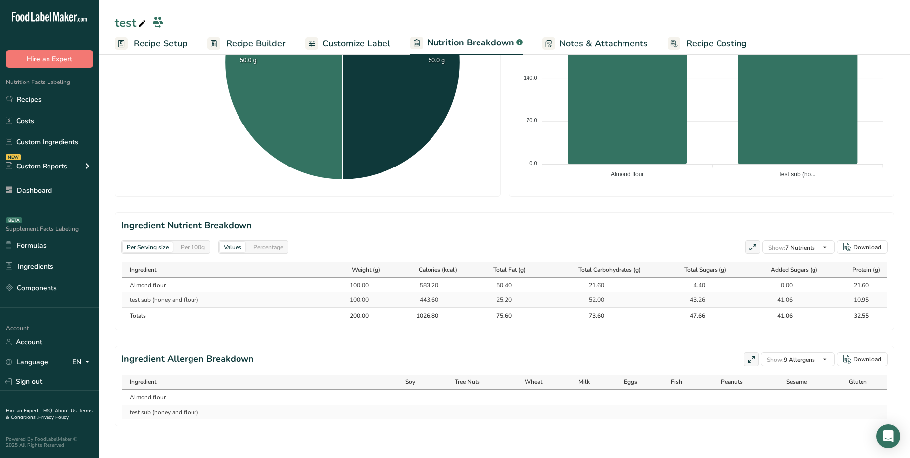
click at [589, 45] on span "Notes & Attachments" at bounding box center [603, 43] width 89 height 13
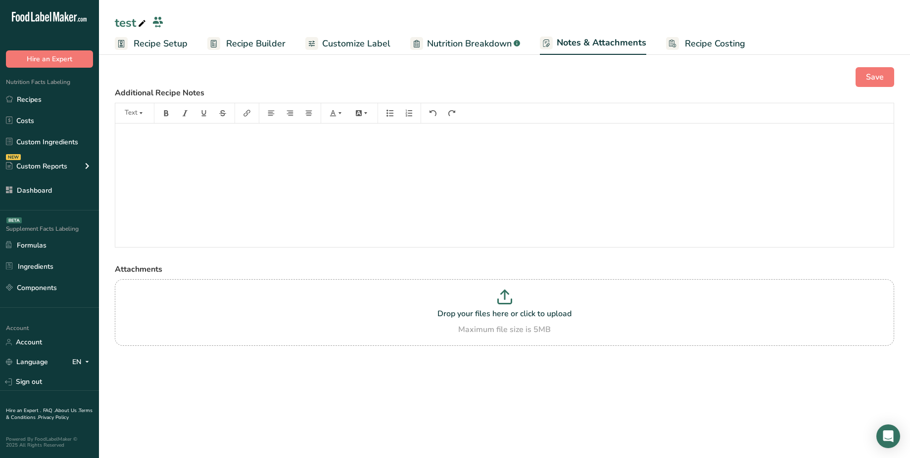
click at [486, 36] on link "Nutrition Breakdown .a-a{fill:#347362;}.b-a{fill:#fff;}" at bounding box center [465, 44] width 110 height 22
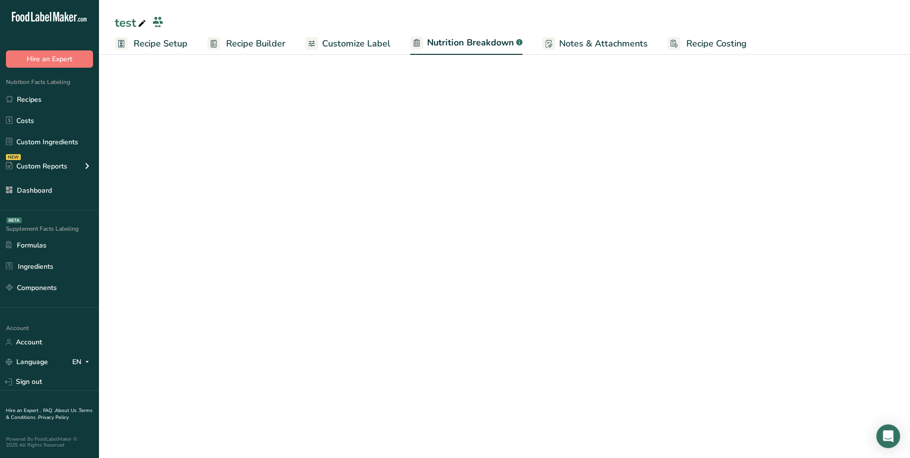
select select "Calories"
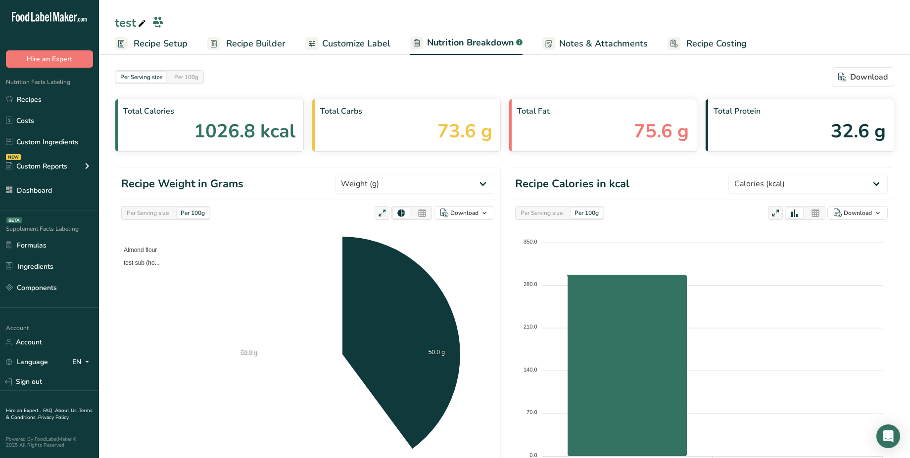
click at [378, 47] on span "Customize Label" at bounding box center [356, 43] width 68 height 13
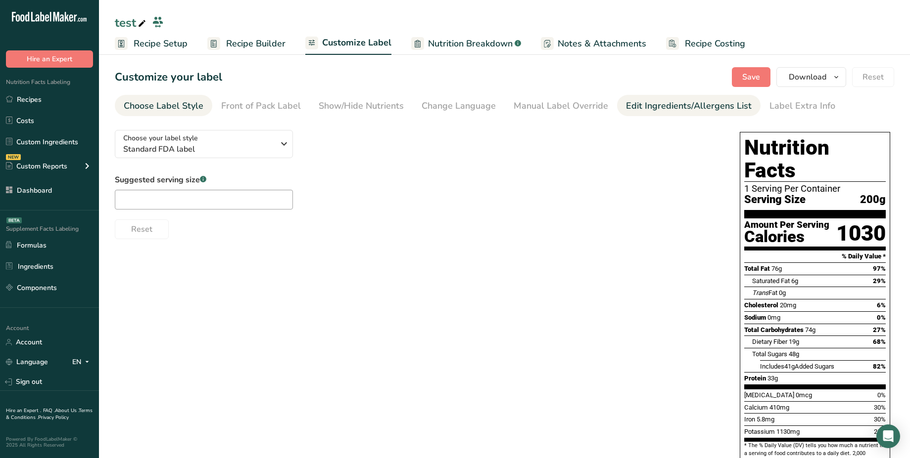
click at [649, 111] on div "Edit Ingredients/Allergens List" at bounding box center [689, 105] width 126 height 13
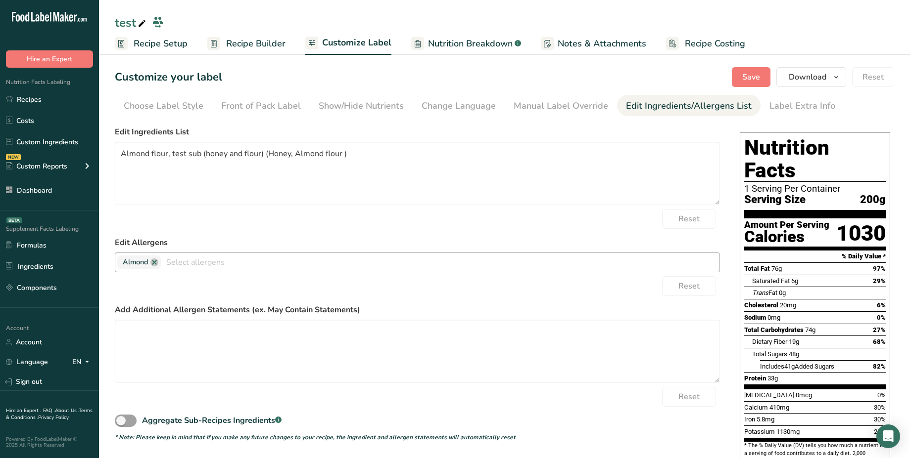
scroll to position [45, 0]
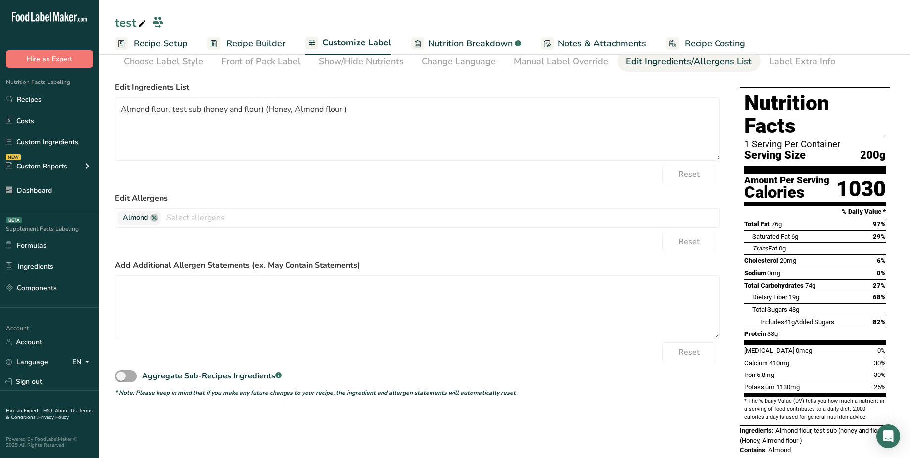
click at [126, 378] on span at bounding box center [126, 376] width 22 height 12
click at [121, 378] on input "Aggregate Sub-Recipes Ingredients .a-a{fill:#347362;}.b-a{fill:#fff;}" at bounding box center [118, 376] width 6 height 6
checkbox input "true"
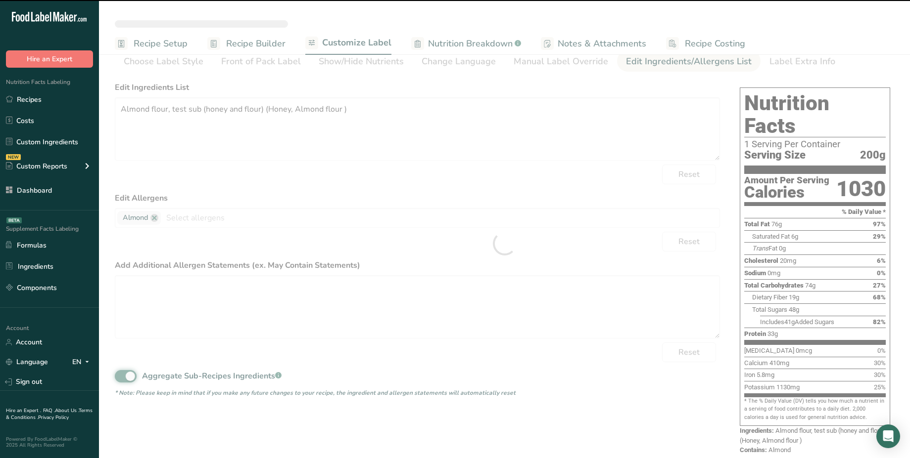
type textarea "Almond flour, Honey"
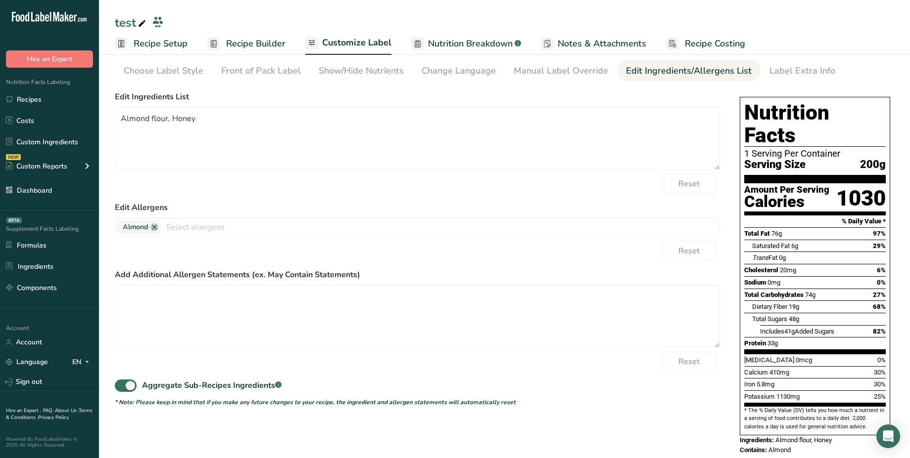
click at [489, 37] on span "Nutrition Breakdown" at bounding box center [470, 43] width 85 height 13
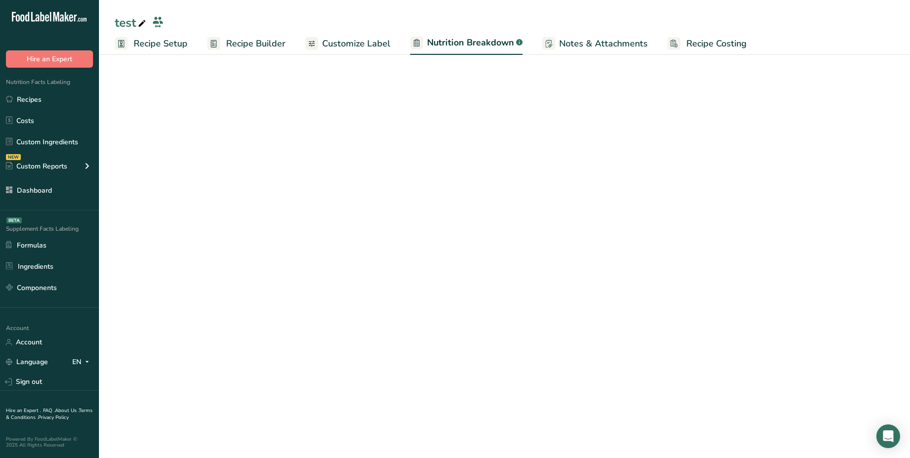
select select "Calories"
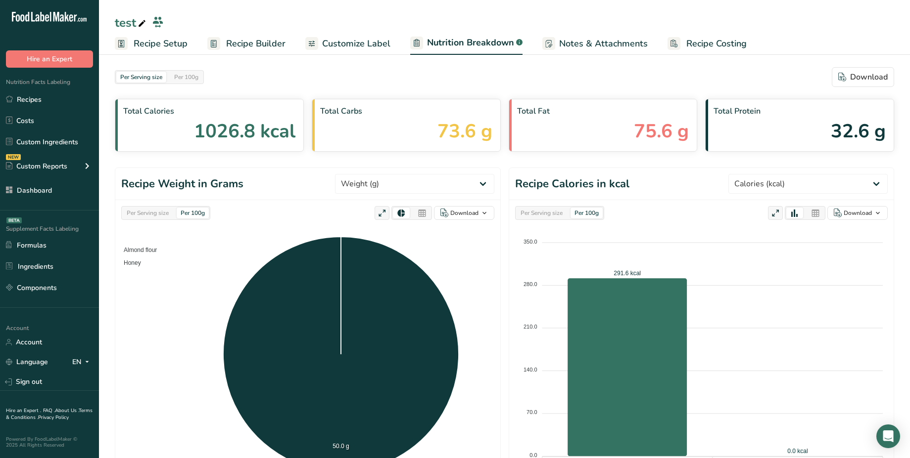
scroll to position [300, 0]
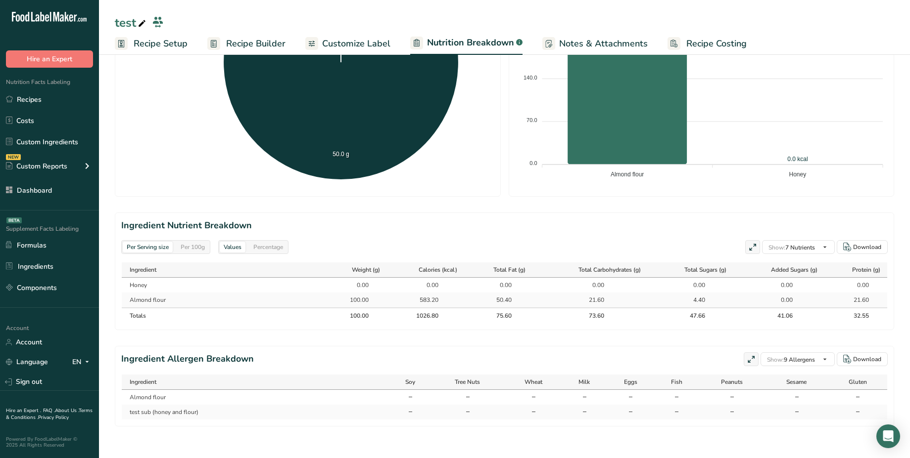
click at [266, 44] on span "Recipe Builder" at bounding box center [255, 43] width 59 height 13
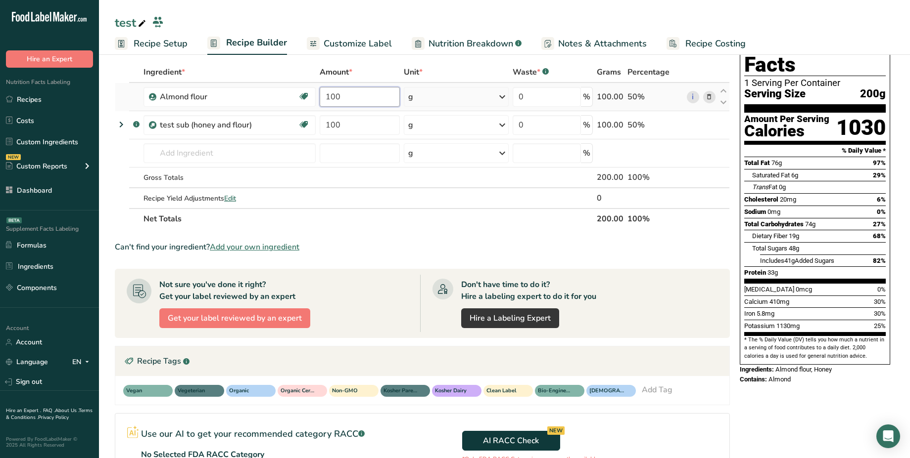
click at [330, 96] on input "100" at bounding box center [359, 97] width 80 height 20
click at [326, 96] on input "100" at bounding box center [359, 97] width 80 height 20
type input "200"
click at [299, 69] on div "Ingredient * Amount * Unit * Waste * .a-a{fill:#347362;}.b-a{fill:#fff;} Grams …" at bounding box center [422, 146] width 615 height 168
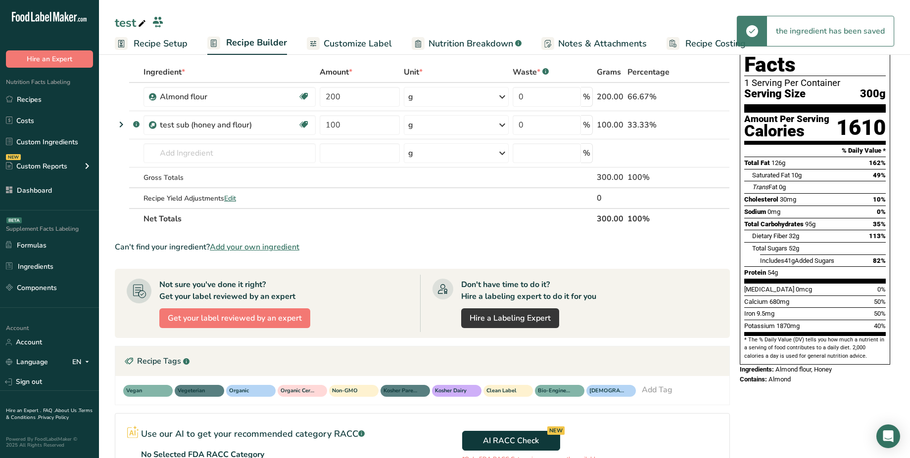
click at [485, 48] on span "Nutrition Breakdown" at bounding box center [470, 43] width 85 height 13
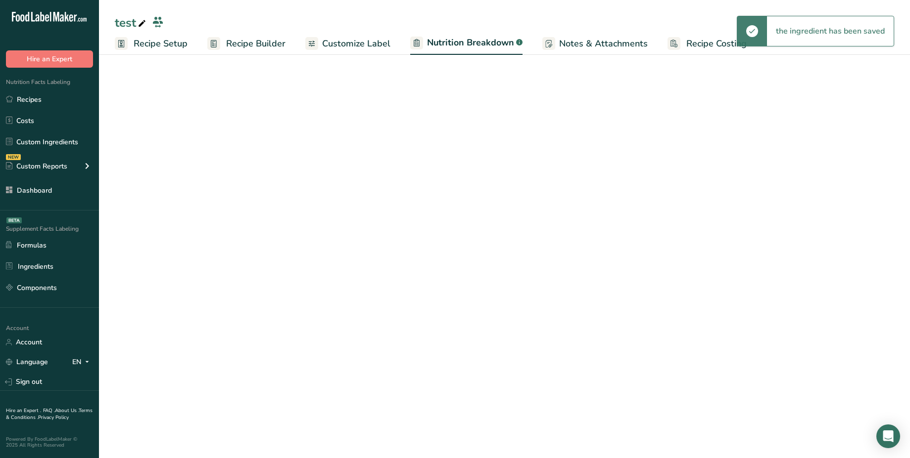
select select "Calories"
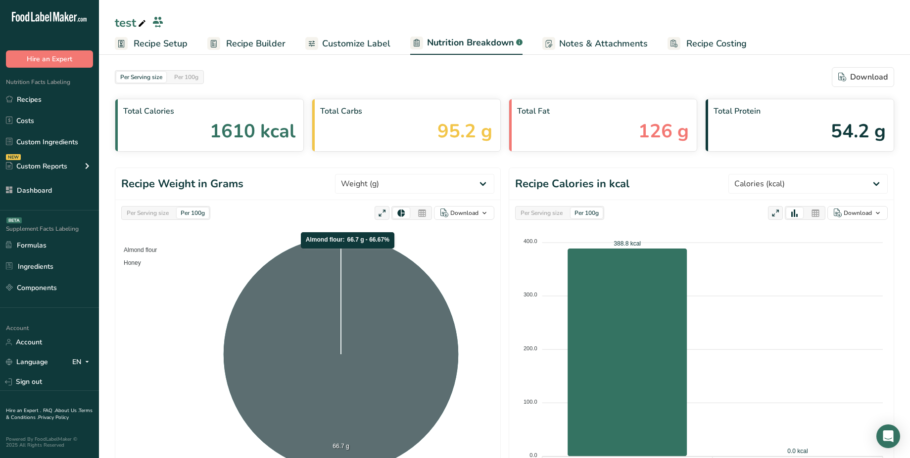
scroll to position [300, 0]
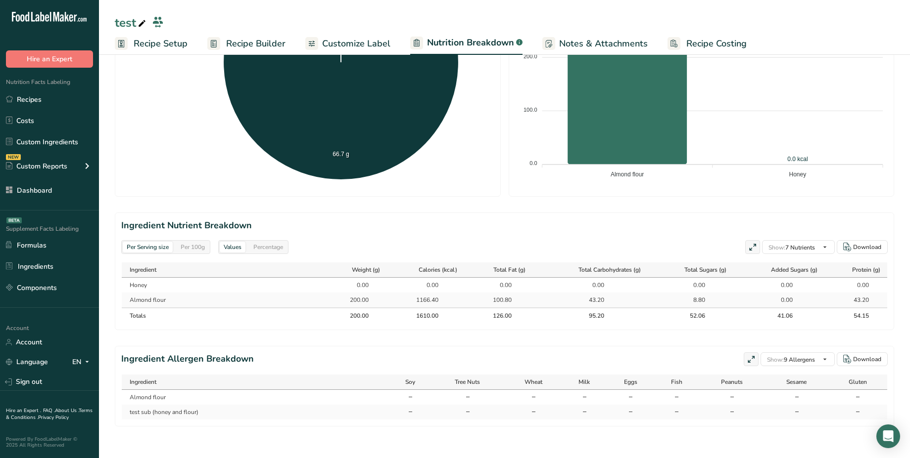
click at [189, 242] on div "Per 100g" at bounding box center [193, 247] width 32 height 11
click at [160, 242] on div "Per Serving size" at bounding box center [148, 247] width 50 height 11
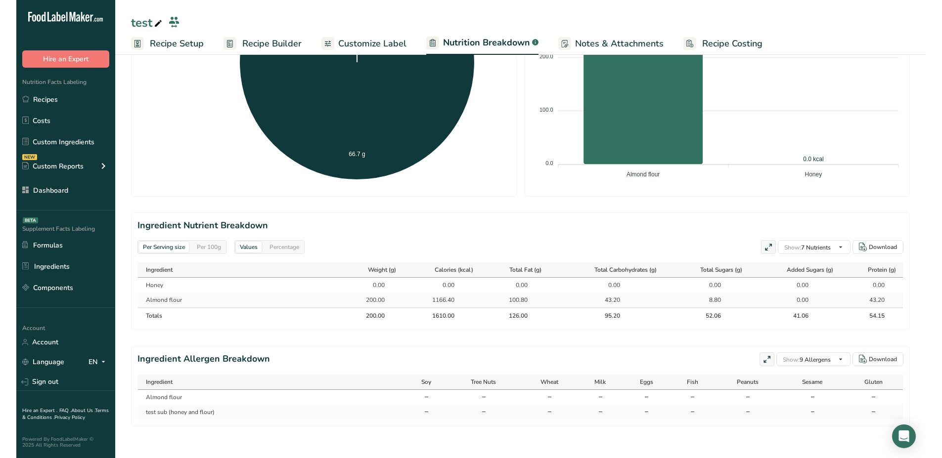
scroll to position [292, 0]
